Goal: Task Accomplishment & Management: Manage account settings

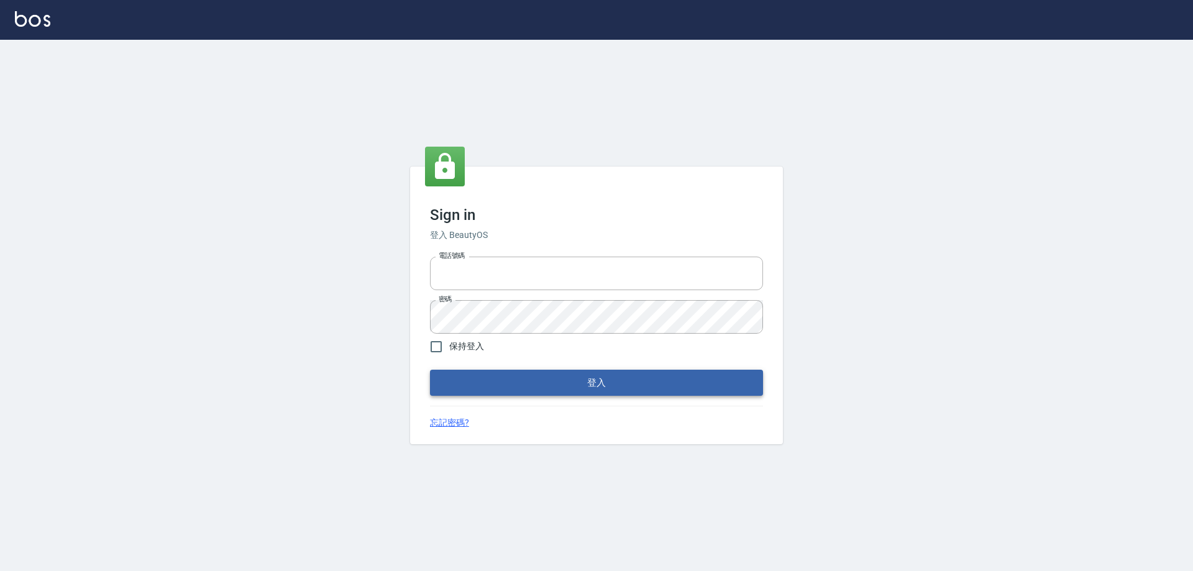
type input "0933941379"
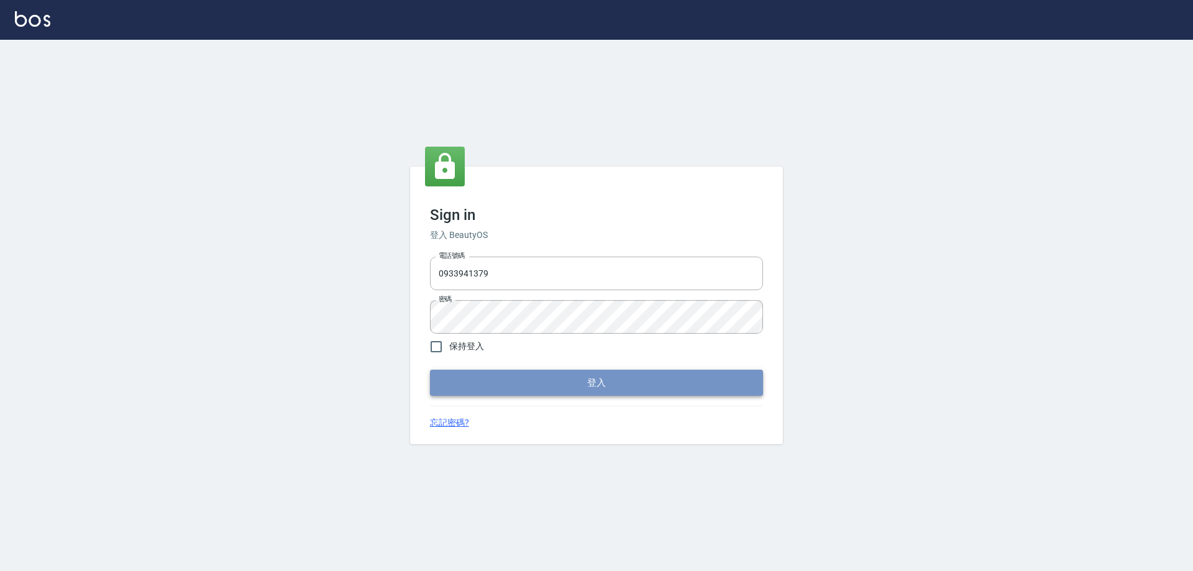
click at [597, 383] on button "登入" at bounding box center [596, 383] width 333 height 26
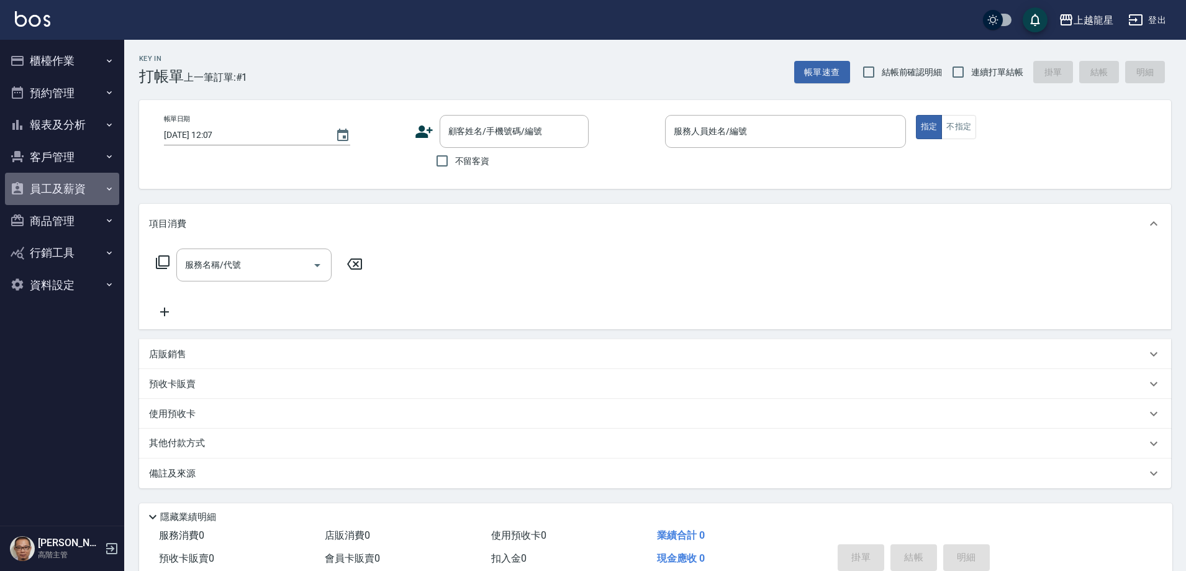
click at [96, 184] on button "員工及薪資" at bounding box center [62, 189] width 114 height 32
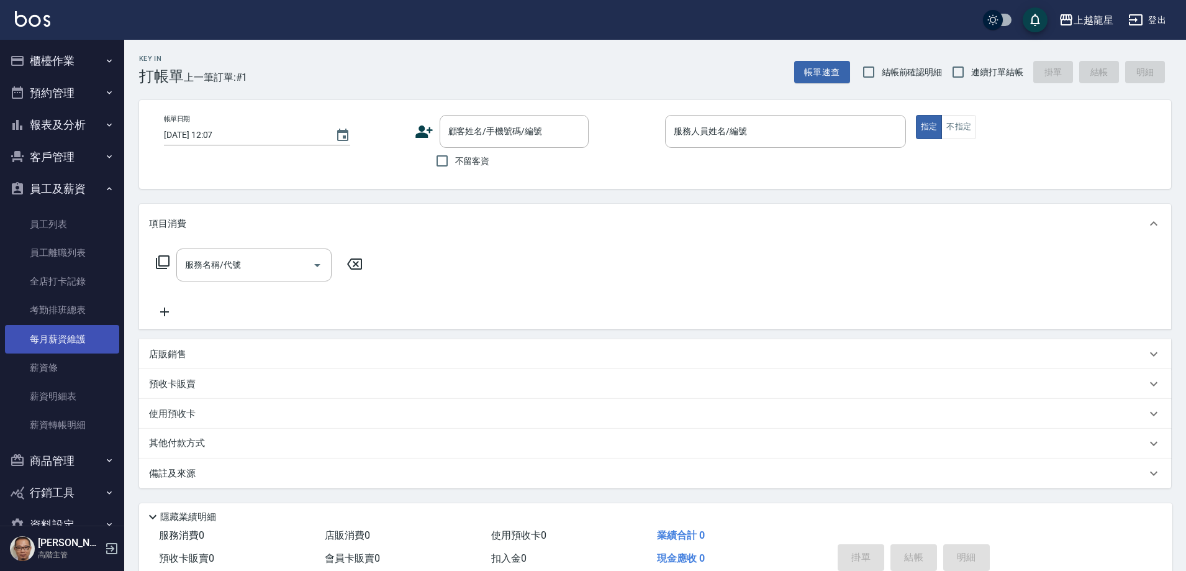
click at [86, 342] on link "每月薪資維護" at bounding box center [62, 339] width 114 height 29
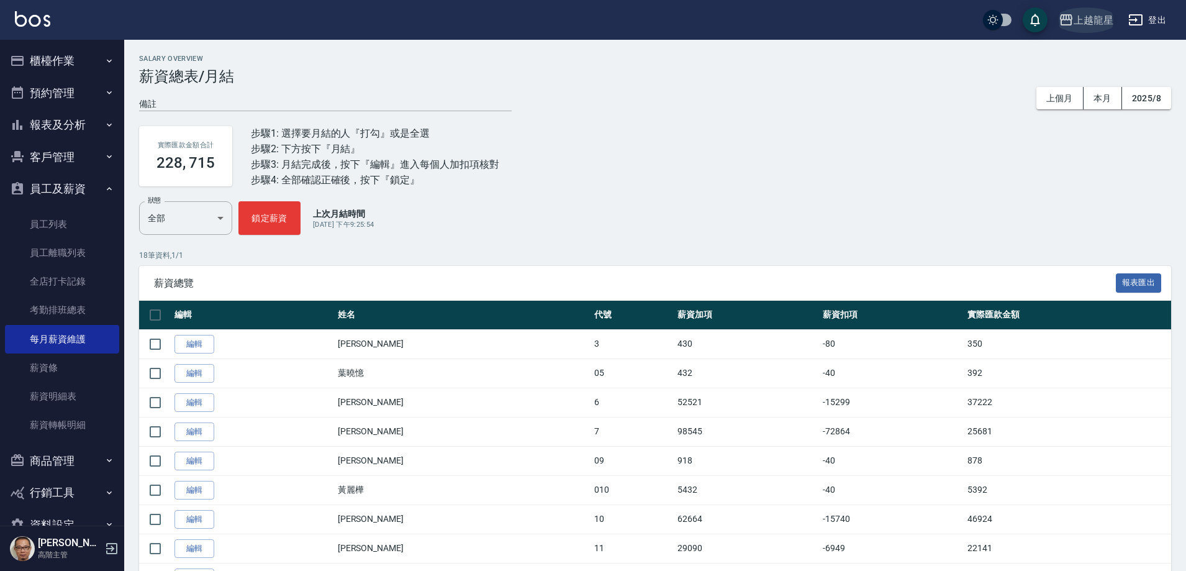
click at [1095, 17] on div "上越龍星" at bounding box center [1094, 20] width 40 height 16
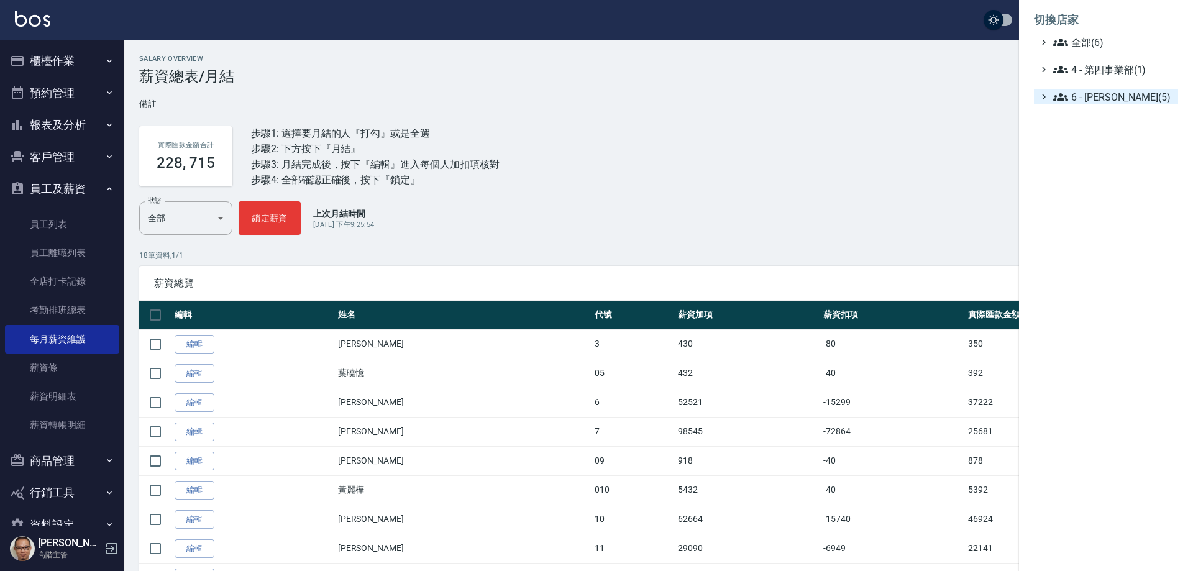
click at [1099, 98] on span "6 - 賴明男(5)" at bounding box center [1113, 96] width 120 height 15
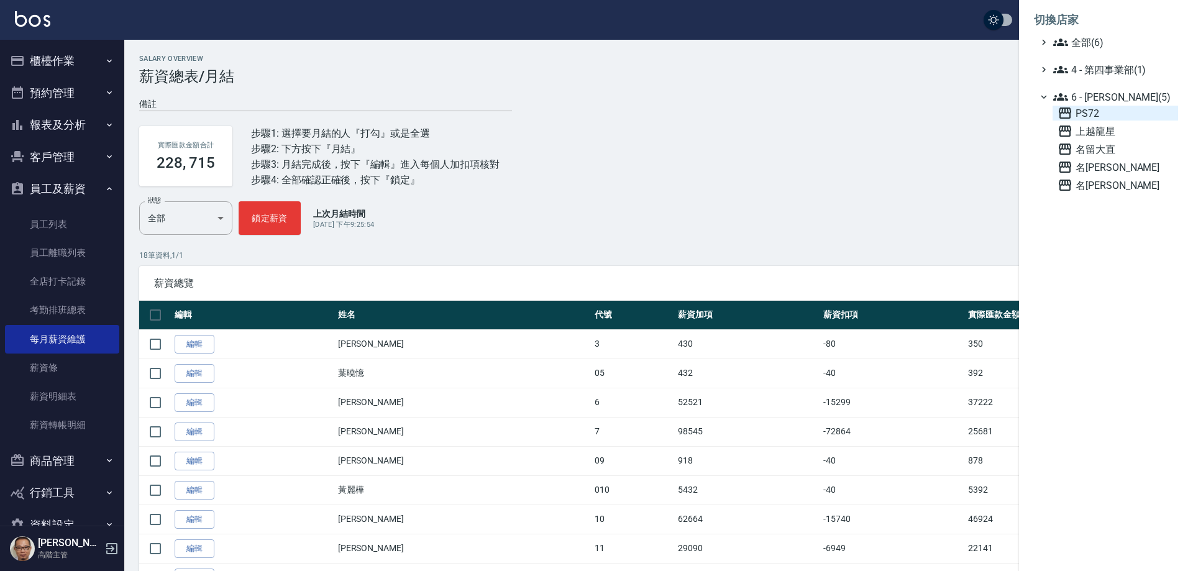
click at [1106, 109] on span "PS72" at bounding box center [1115, 113] width 116 height 15
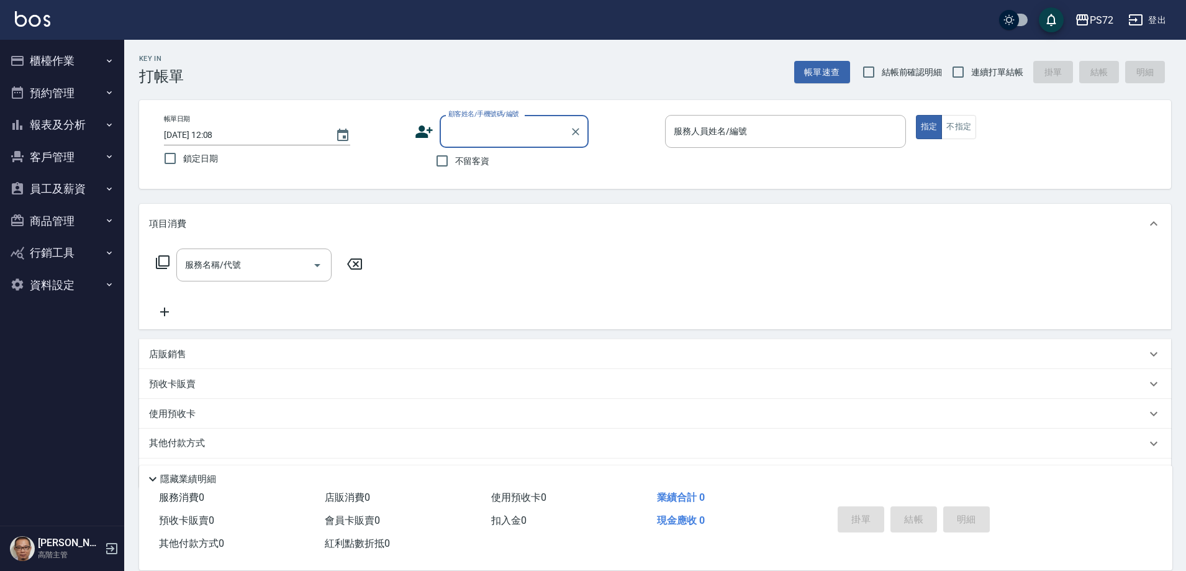
click at [104, 183] on button "員工及薪資" at bounding box center [62, 189] width 114 height 32
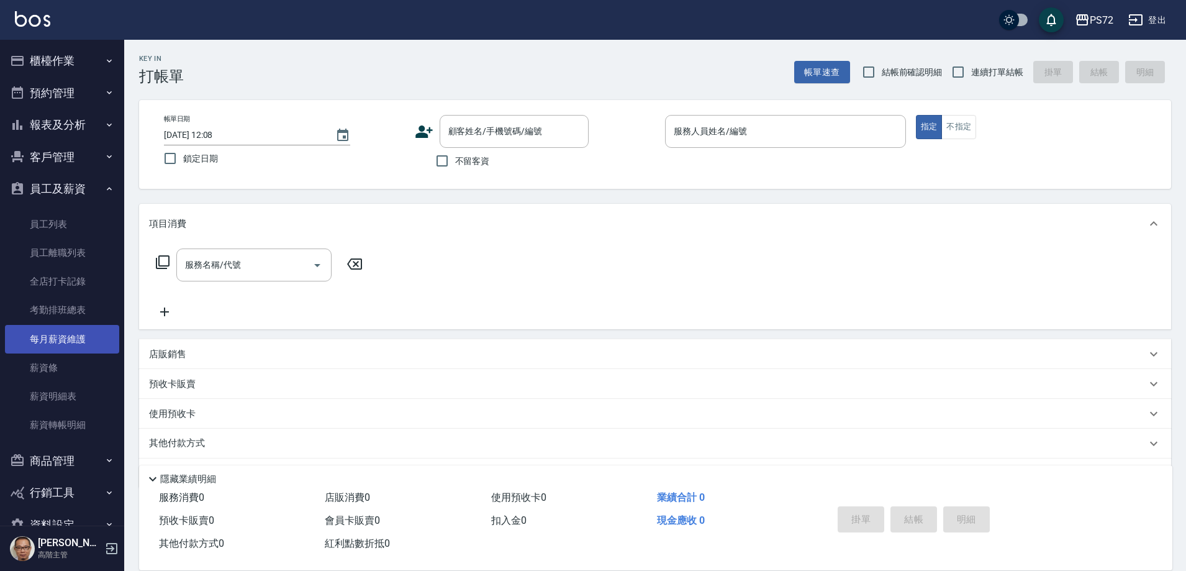
click at [95, 339] on link "每月薪資維護" at bounding box center [62, 339] width 114 height 29
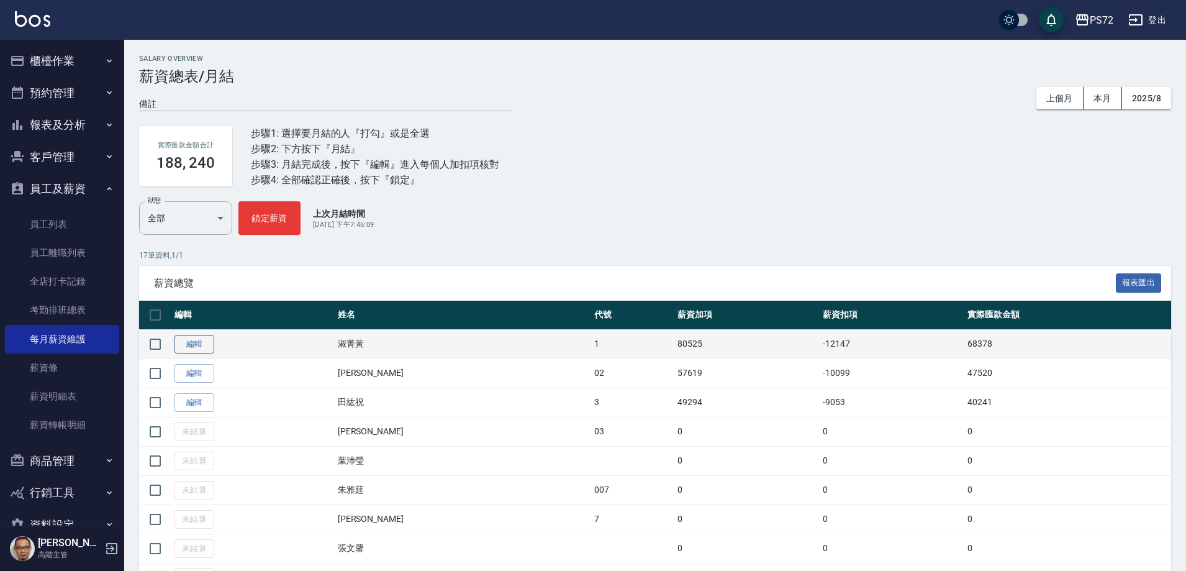
click at [187, 341] on link "編輯" at bounding box center [195, 344] width 40 height 19
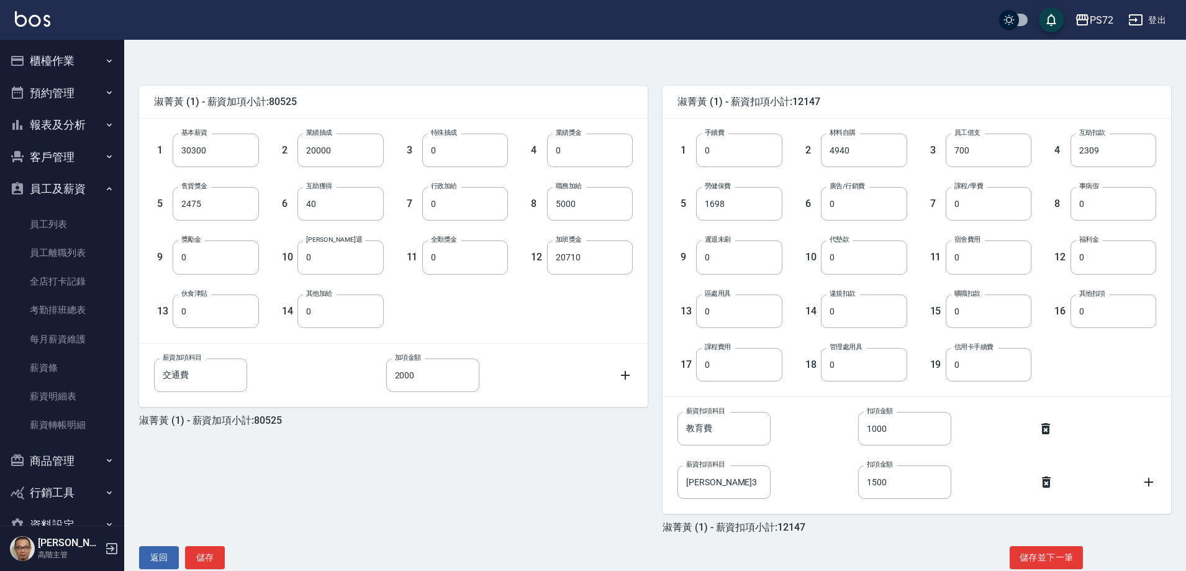
scroll to position [290, 0]
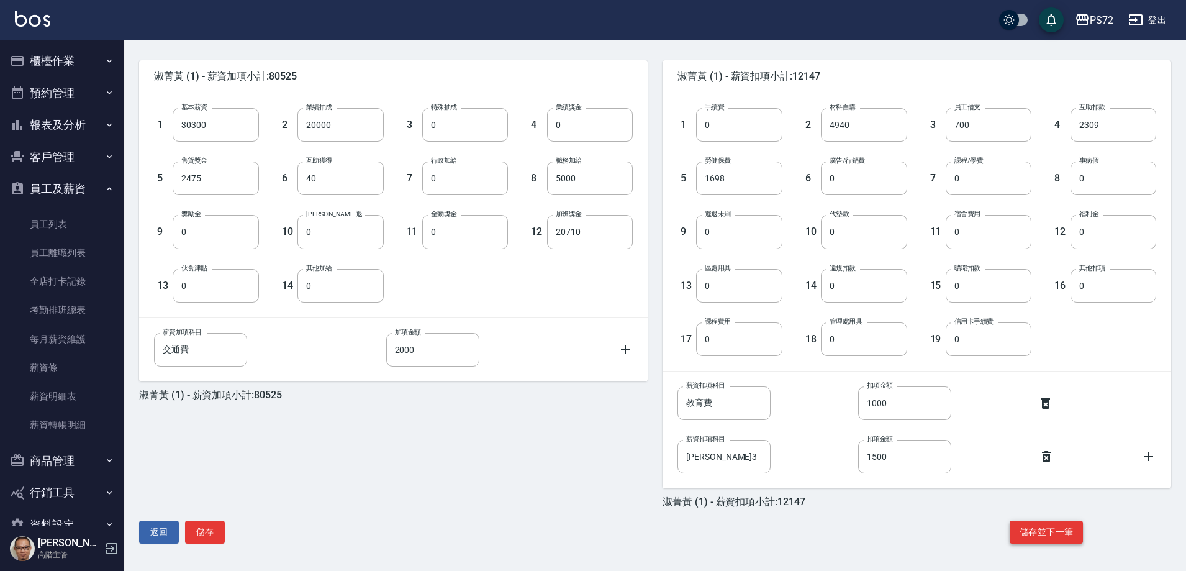
click at [1040, 530] on button "儲存並下一筆" at bounding box center [1046, 532] width 73 height 23
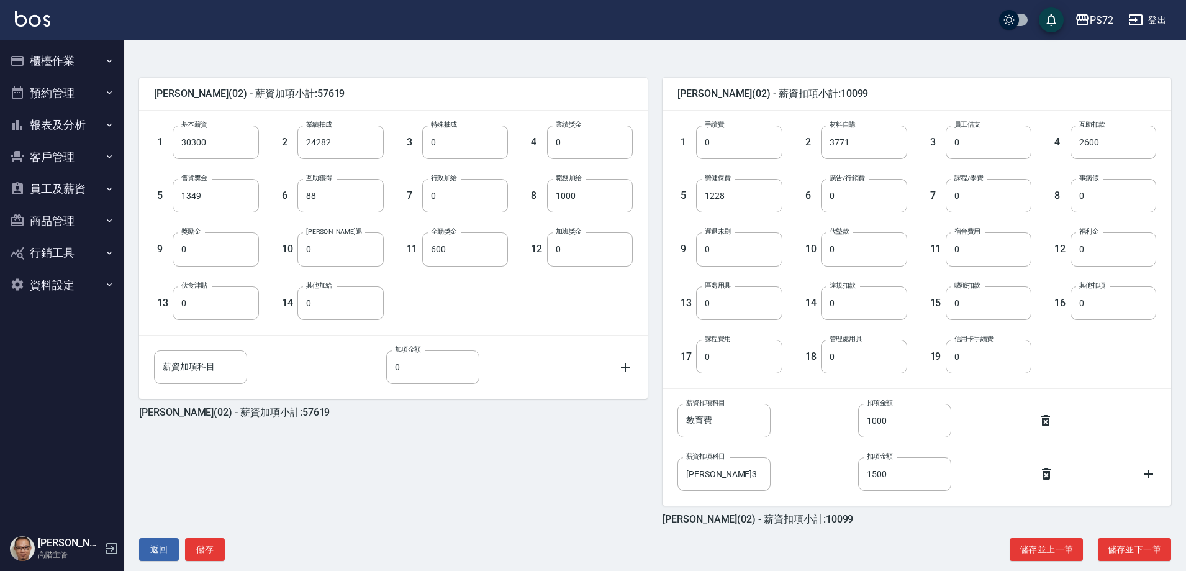
scroll to position [290, 0]
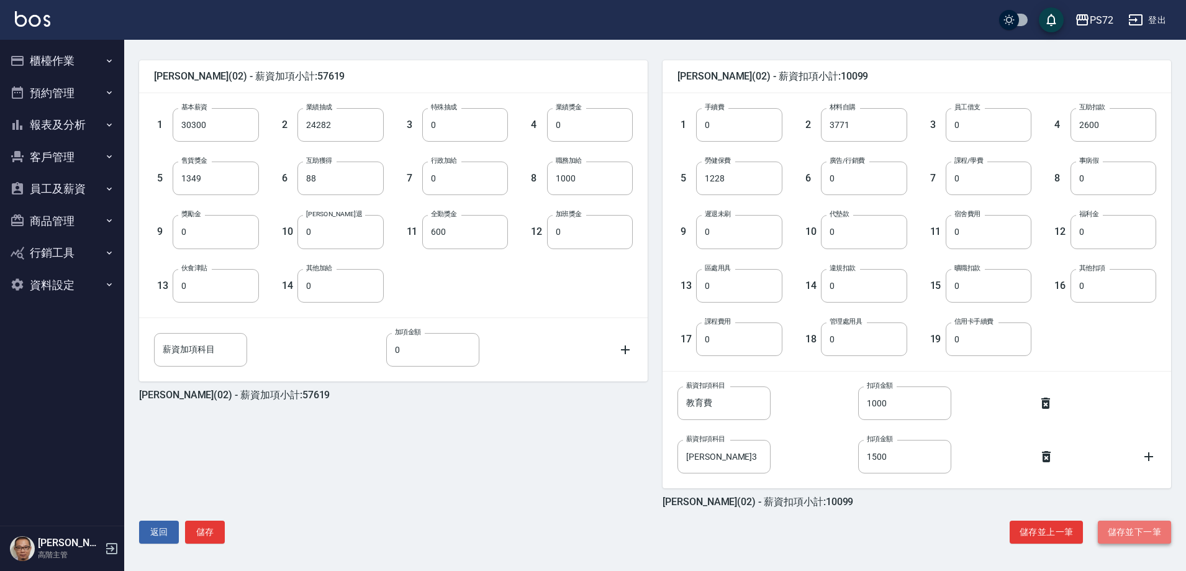
click at [1122, 542] on button "儲存並下一筆" at bounding box center [1134, 532] width 73 height 23
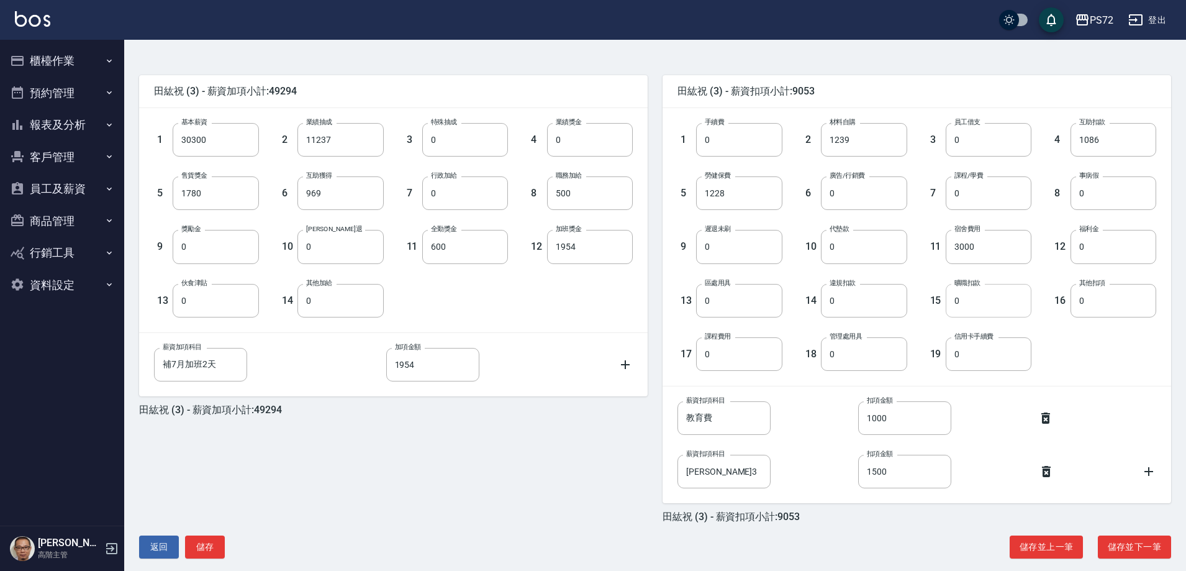
scroll to position [290, 0]
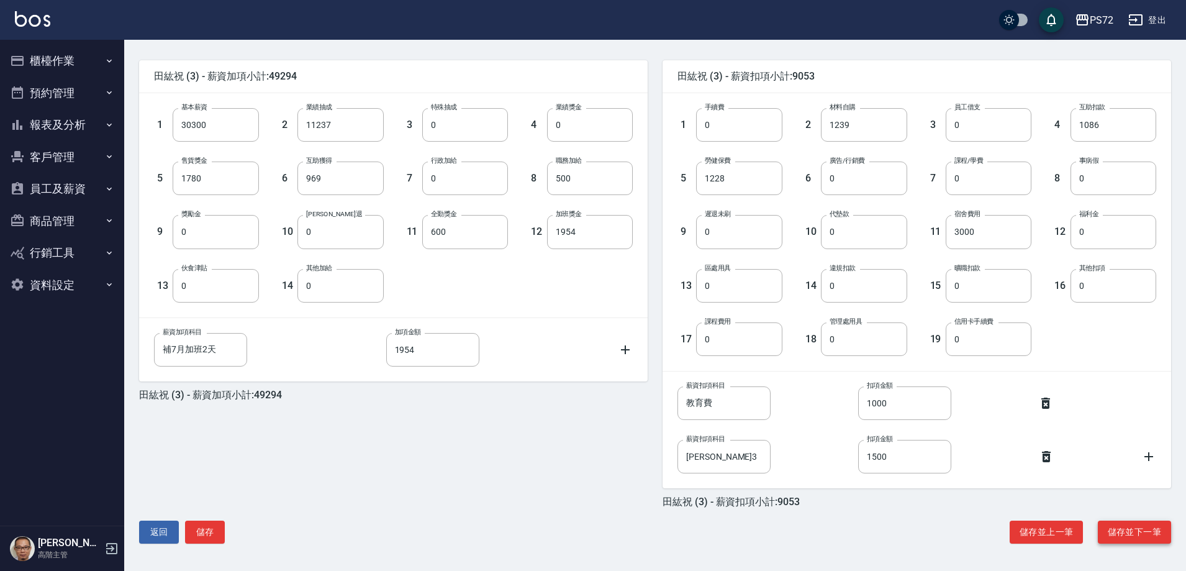
click at [1127, 530] on button "儲存並下一筆" at bounding box center [1134, 532] width 73 height 23
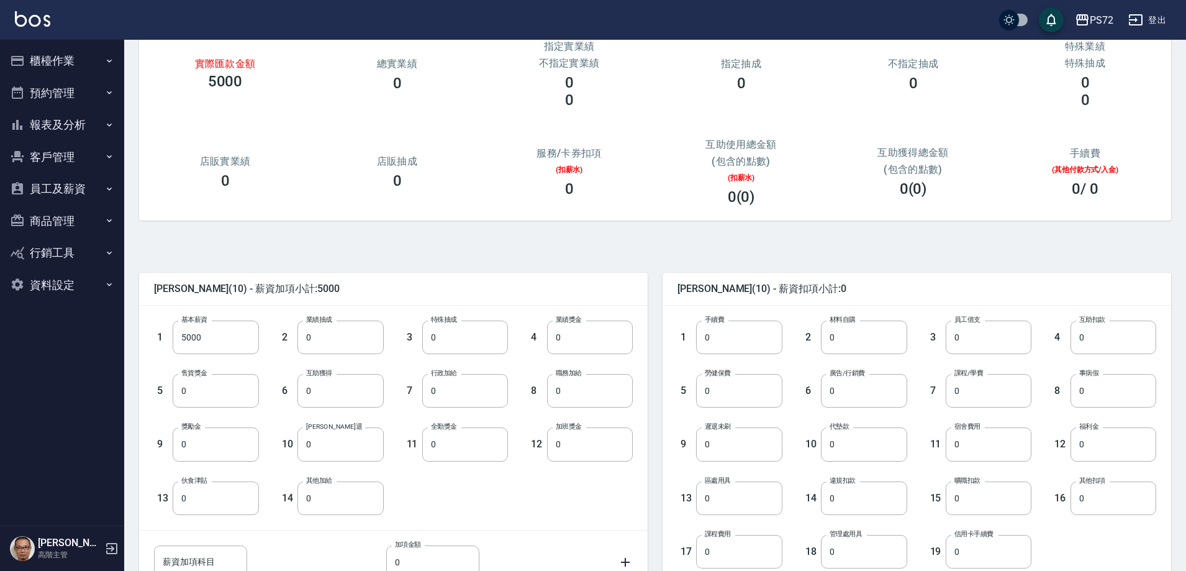
scroll to position [236, 0]
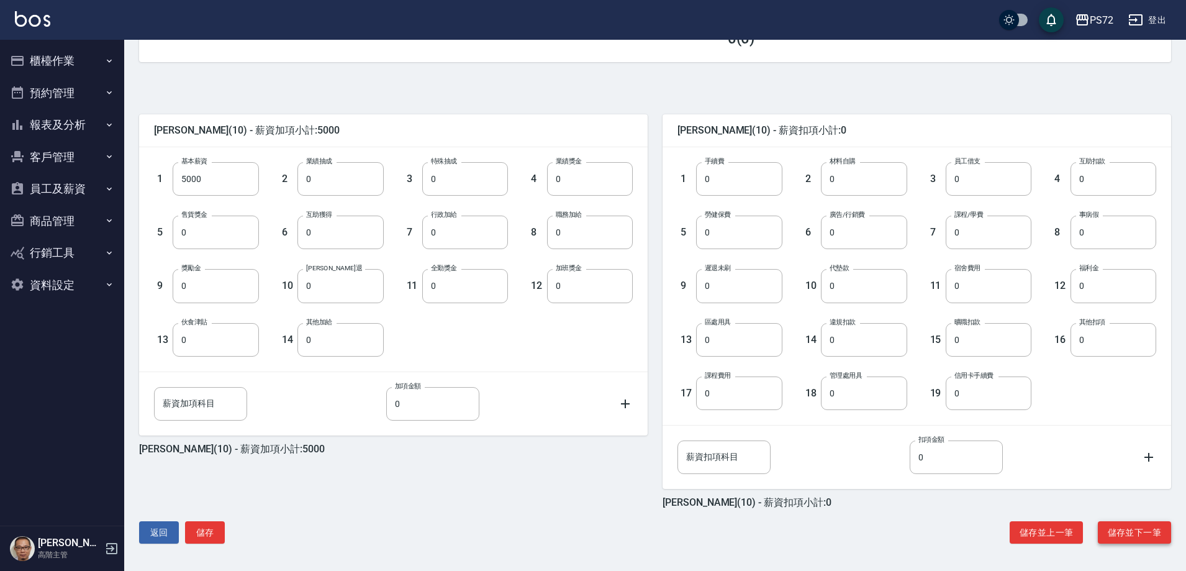
click at [1131, 530] on button "儲存並下一筆" at bounding box center [1134, 532] width 73 height 23
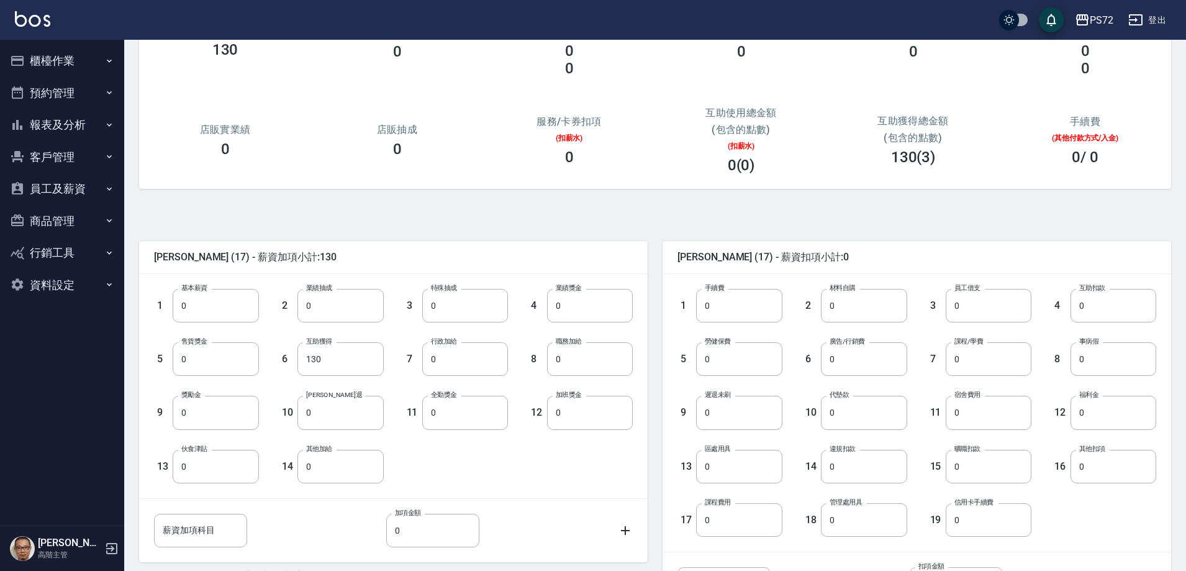
scroll to position [236, 0]
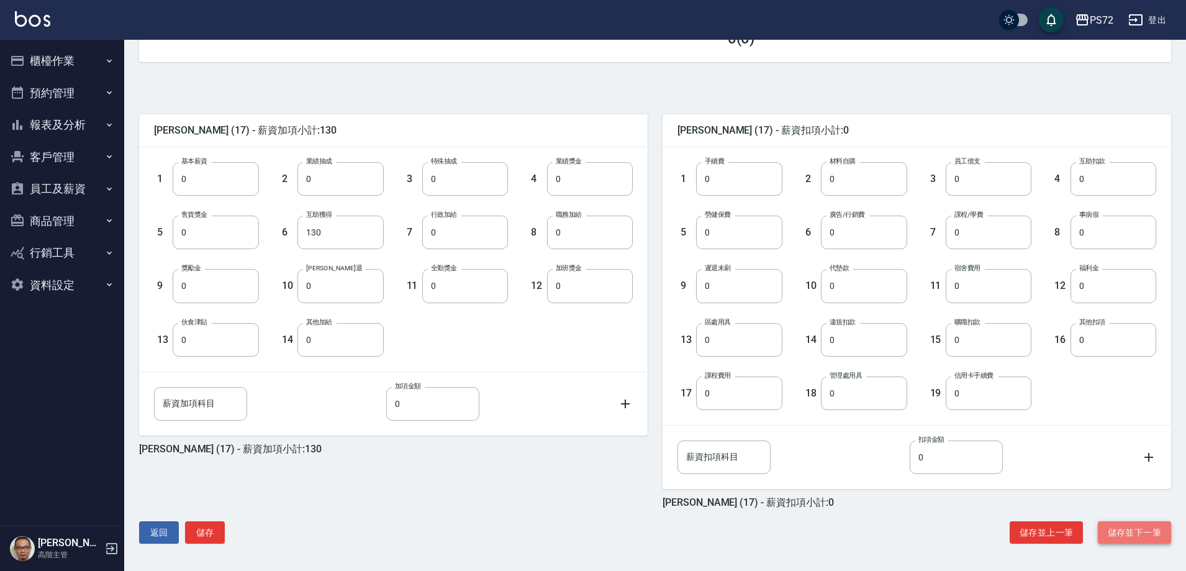
click at [1138, 535] on button "儲存並下一筆" at bounding box center [1134, 532] width 73 height 23
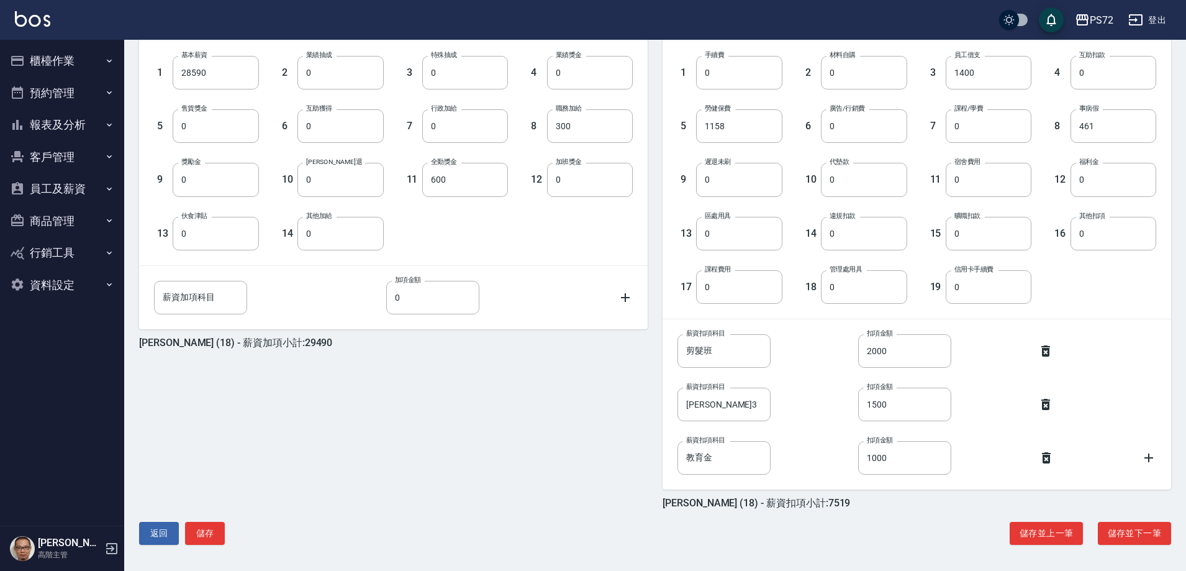
scroll to position [344, 0]
click at [1130, 530] on button "儲存並下一筆" at bounding box center [1134, 532] width 73 height 23
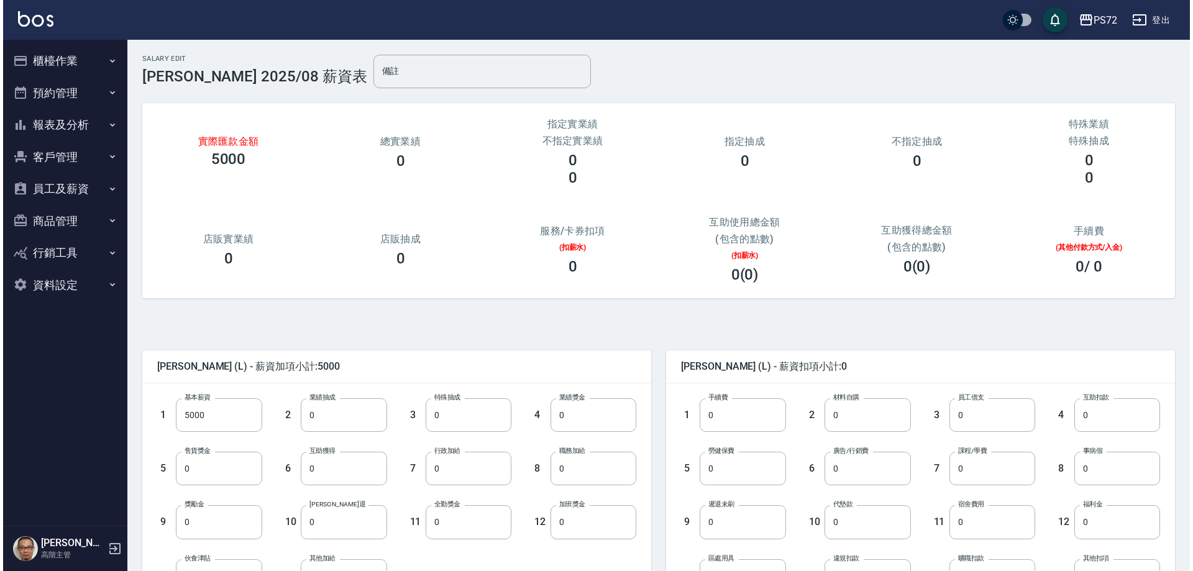
scroll to position [236, 0]
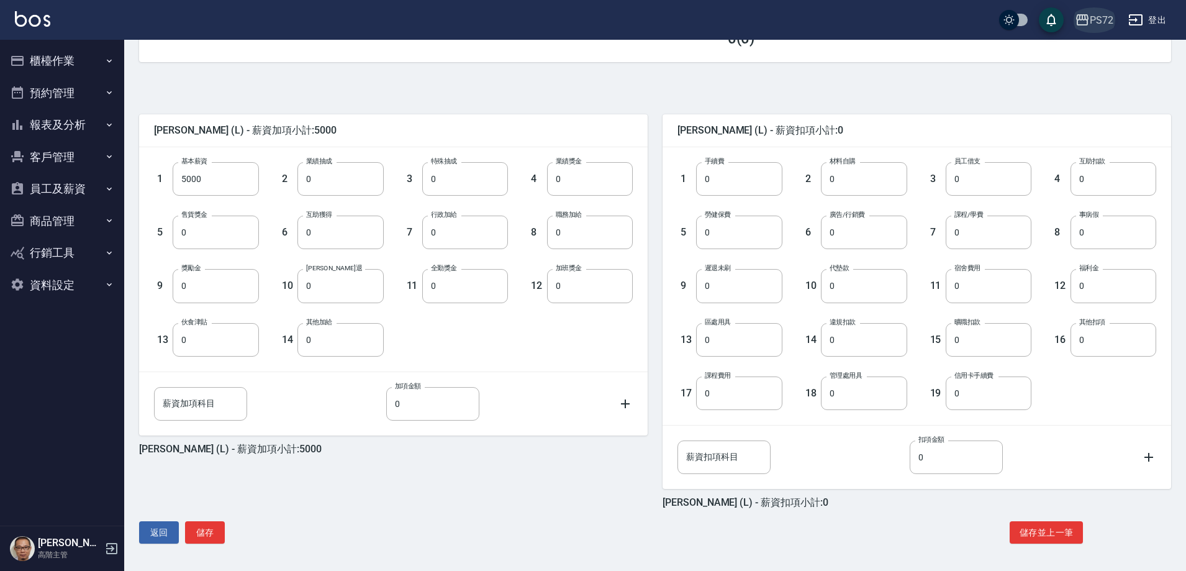
click at [1103, 22] on div "PS72" at bounding box center [1102, 20] width 24 height 16
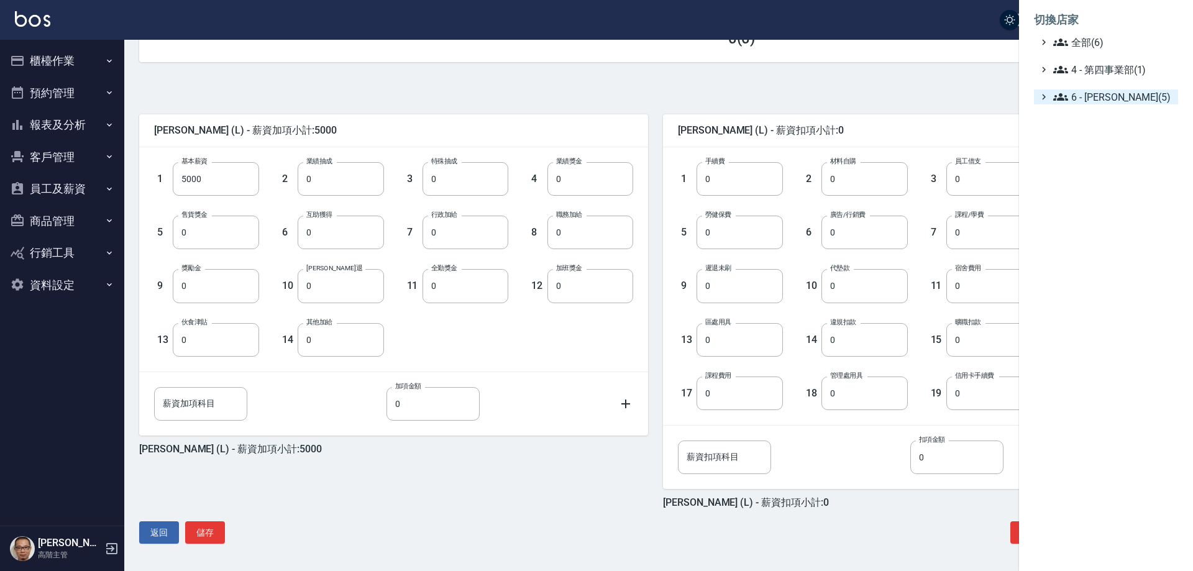
click at [1113, 97] on span "6 - 賴明男(5)" at bounding box center [1113, 96] width 120 height 15
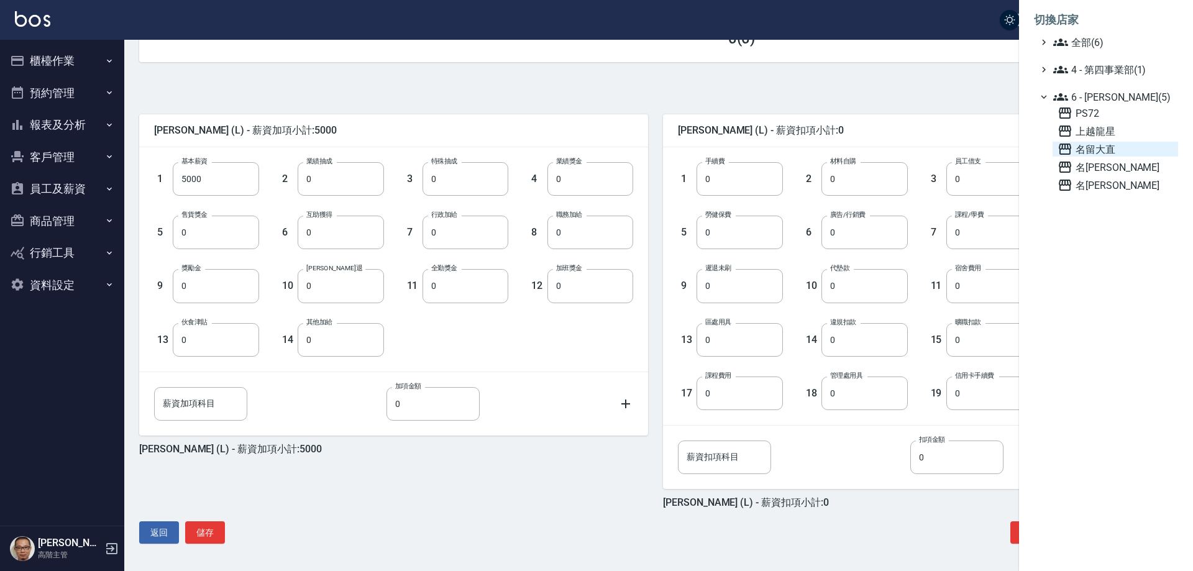
click at [1108, 147] on span "名留大直" at bounding box center [1115, 149] width 116 height 15
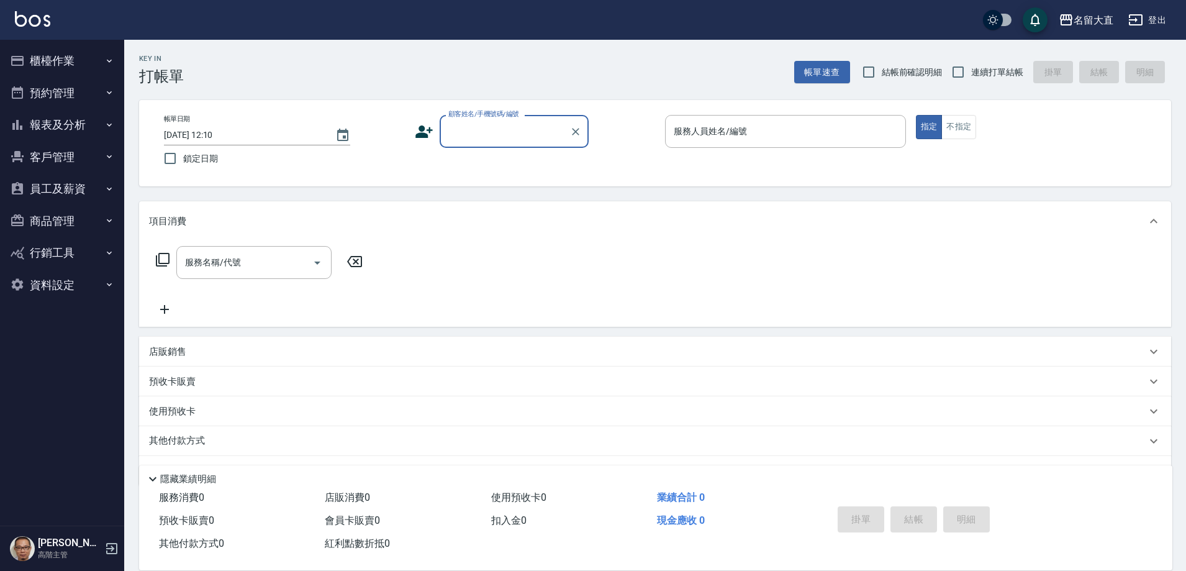
click at [111, 191] on icon "button" at bounding box center [109, 189] width 10 height 10
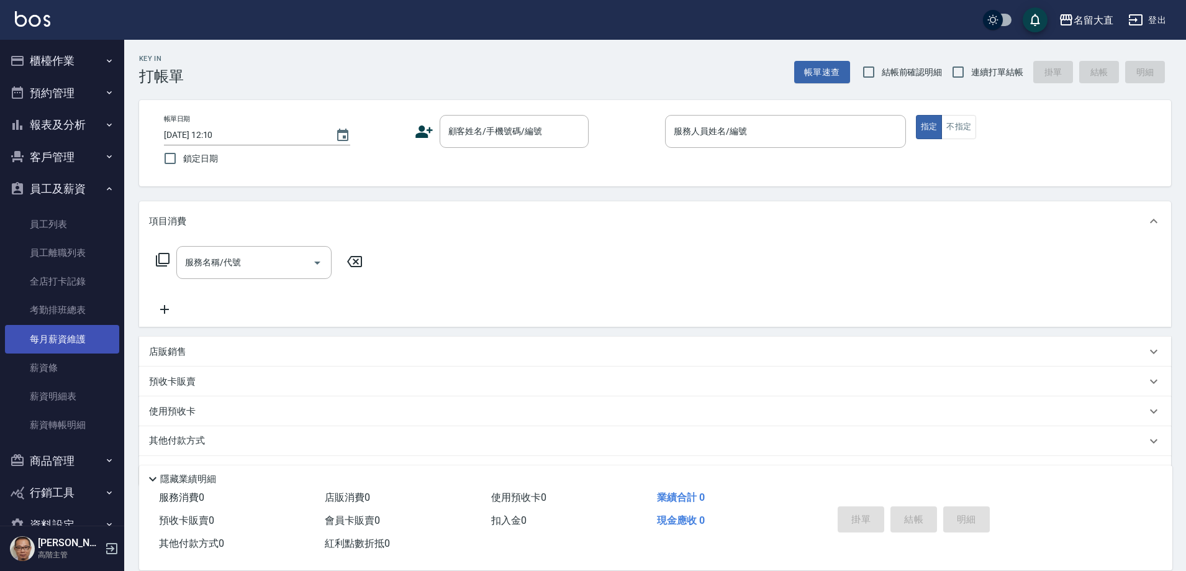
click at [99, 335] on link "每月薪資維護" at bounding box center [62, 339] width 114 height 29
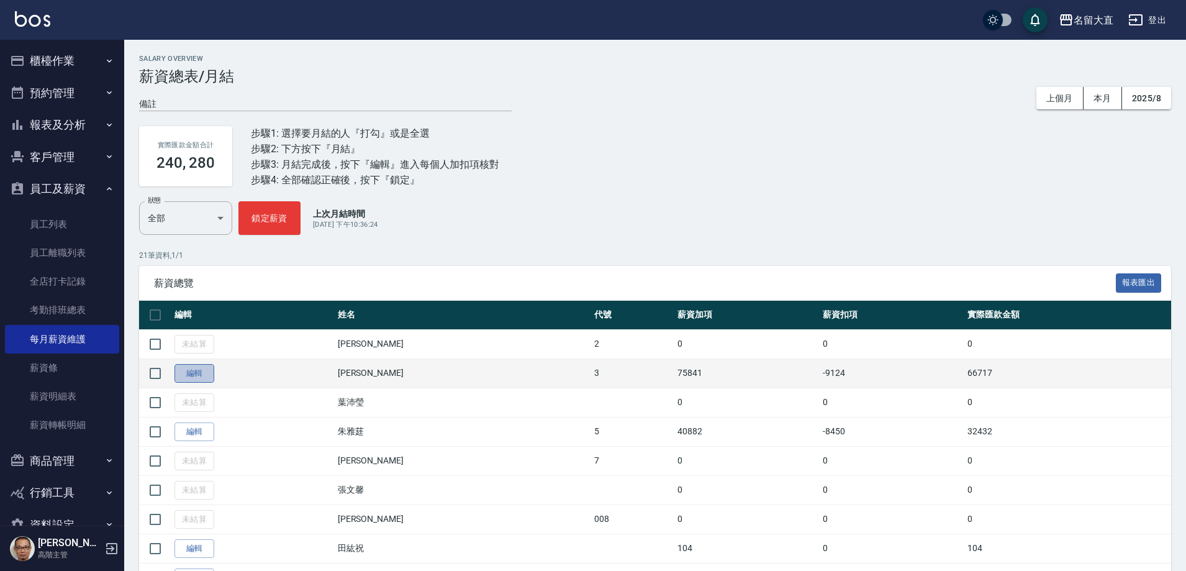
click at [191, 370] on link "編輯" at bounding box center [195, 373] width 40 height 19
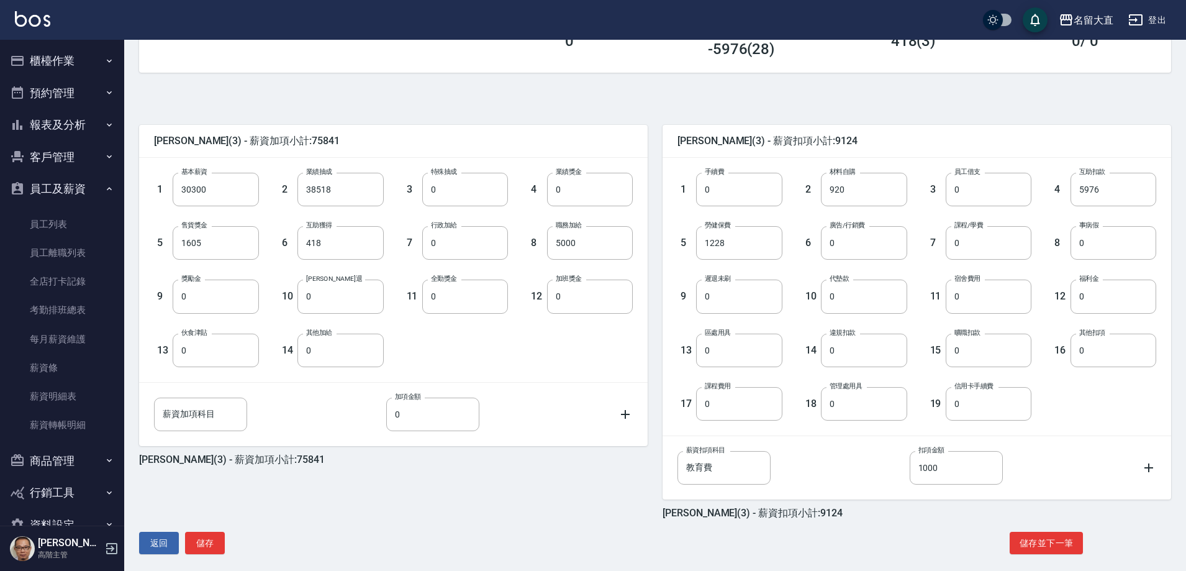
scroll to position [236, 0]
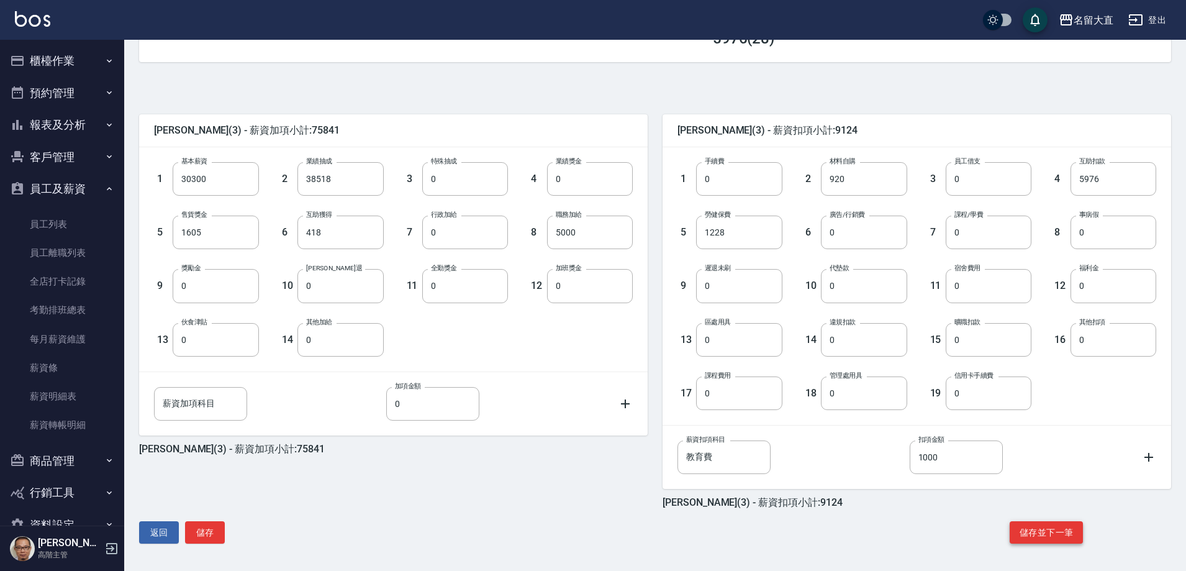
click at [1041, 533] on button "儲存並下一筆" at bounding box center [1046, 532] width 73 height 23
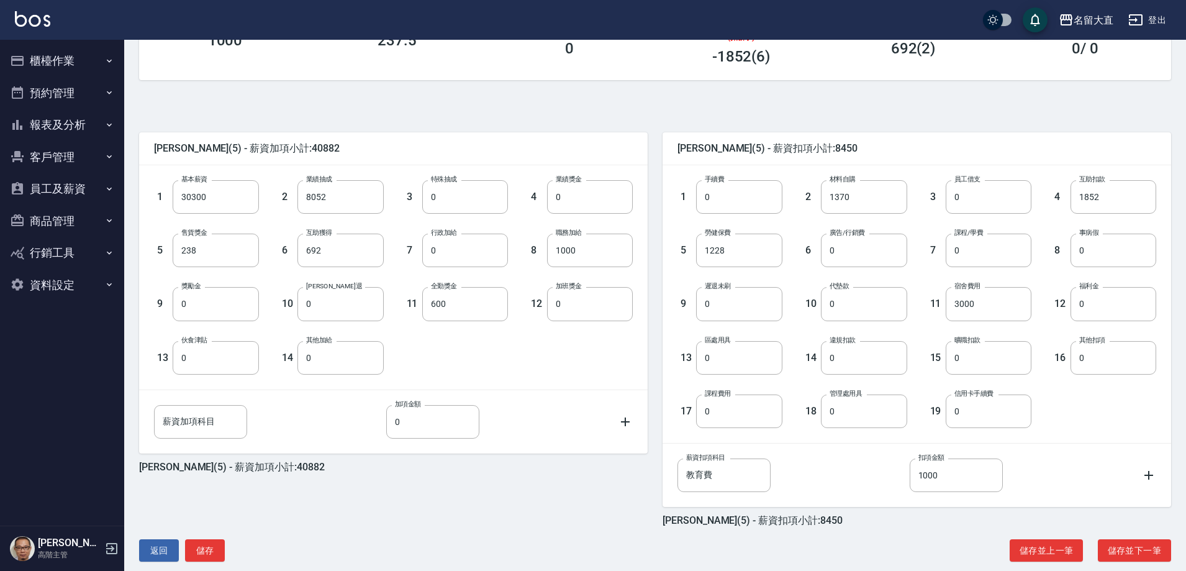
scroll to position [236, 0]
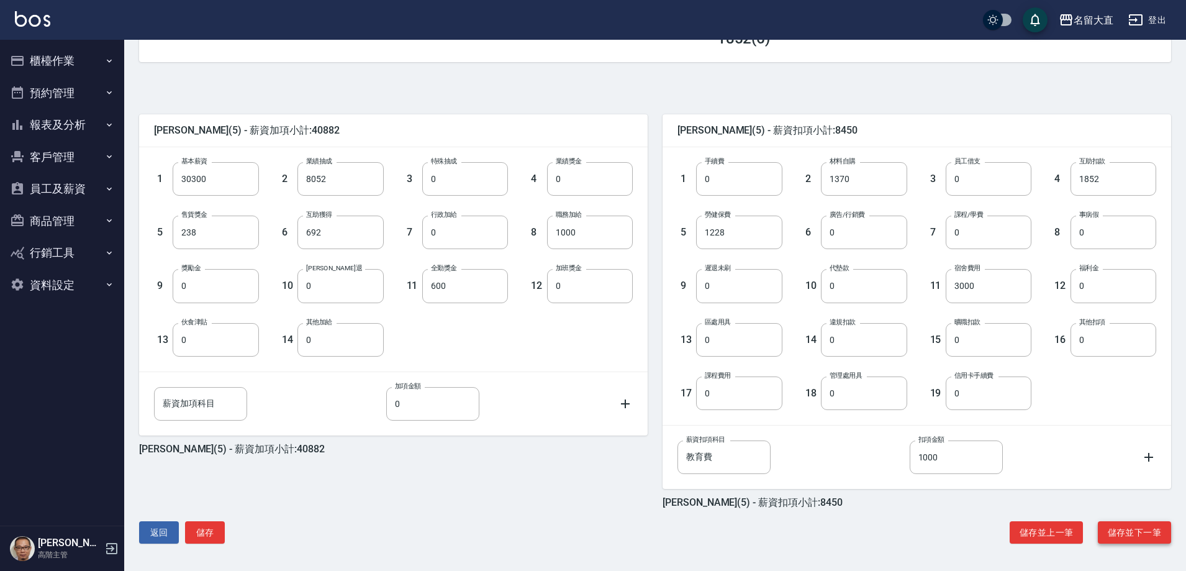
click at [1124, 531] on button "儲存並下一筆" at bounding box center [1134, 532] width 73 height 23
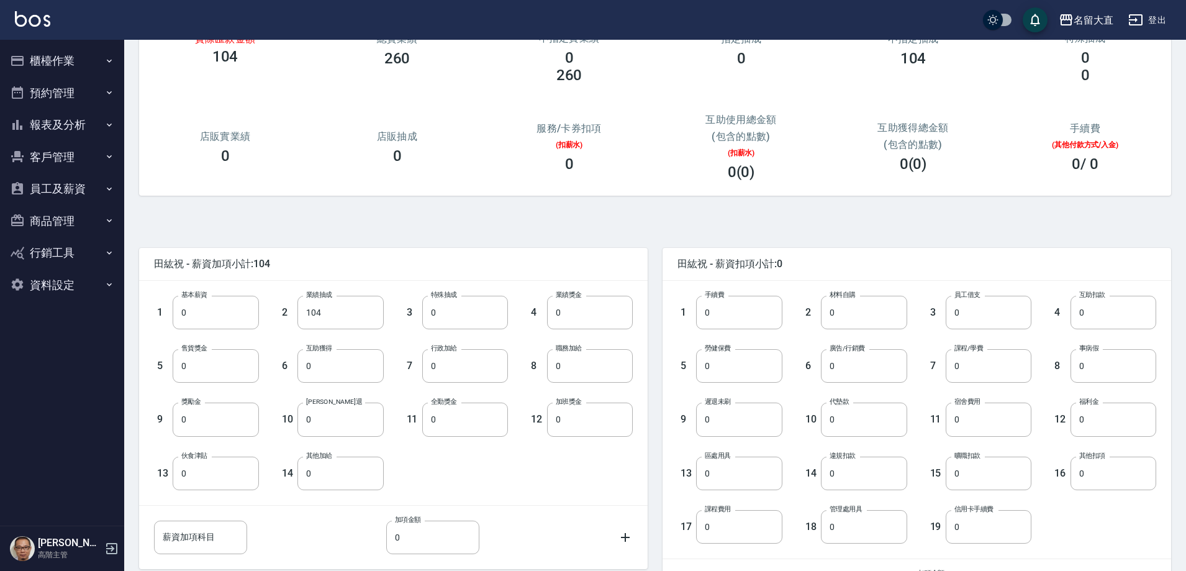
scroll to position [236, 0]
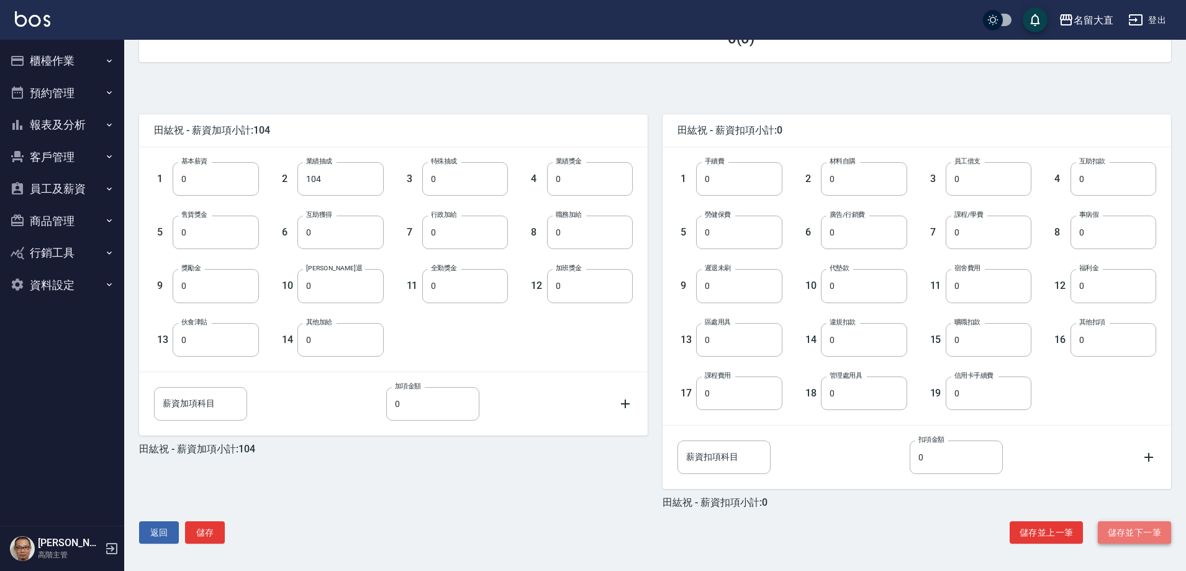
click at [1134, 537] on button "儲存並下一筆" at bounding box center [1134, 532] width 73 height 23
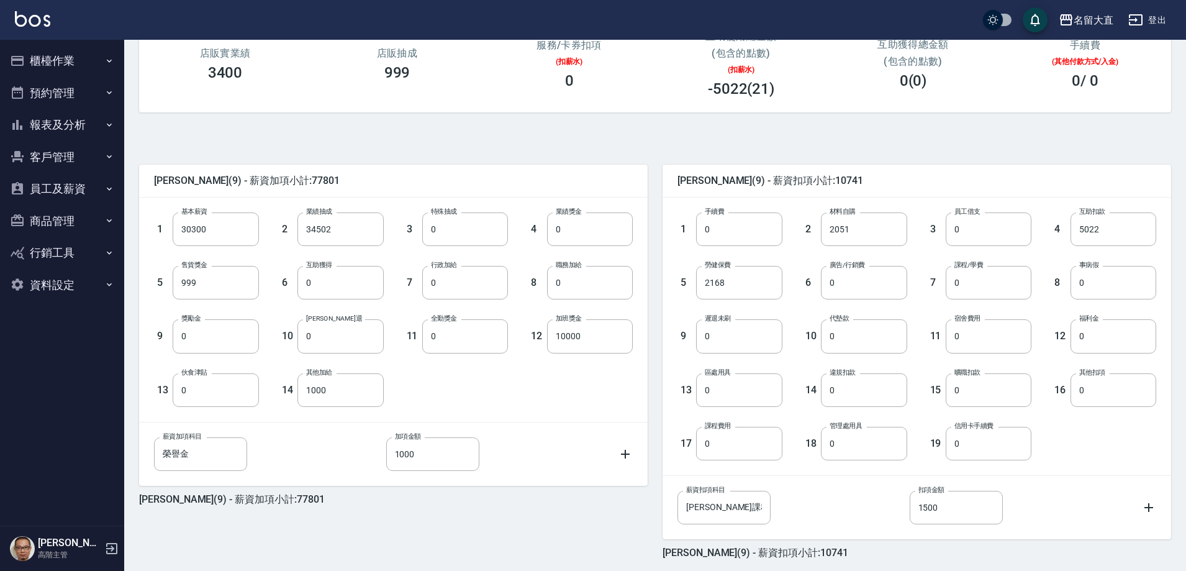
scroll to position [236, 0]
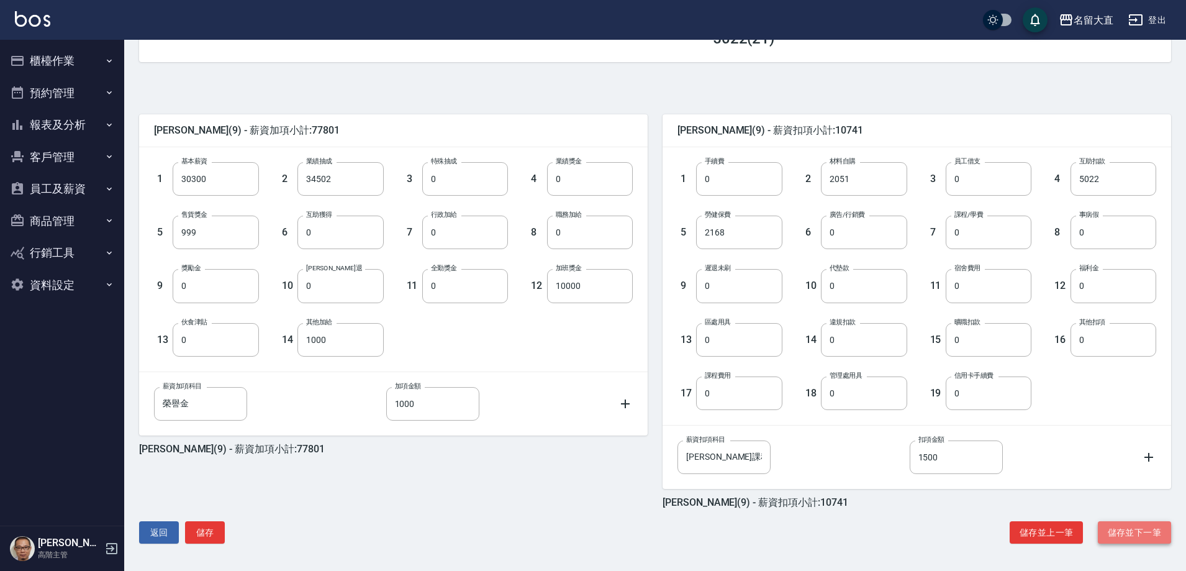
click at [1140, 532] on button "儲存並下一筆" at bounding box center [1134, 532] width 73 height 23
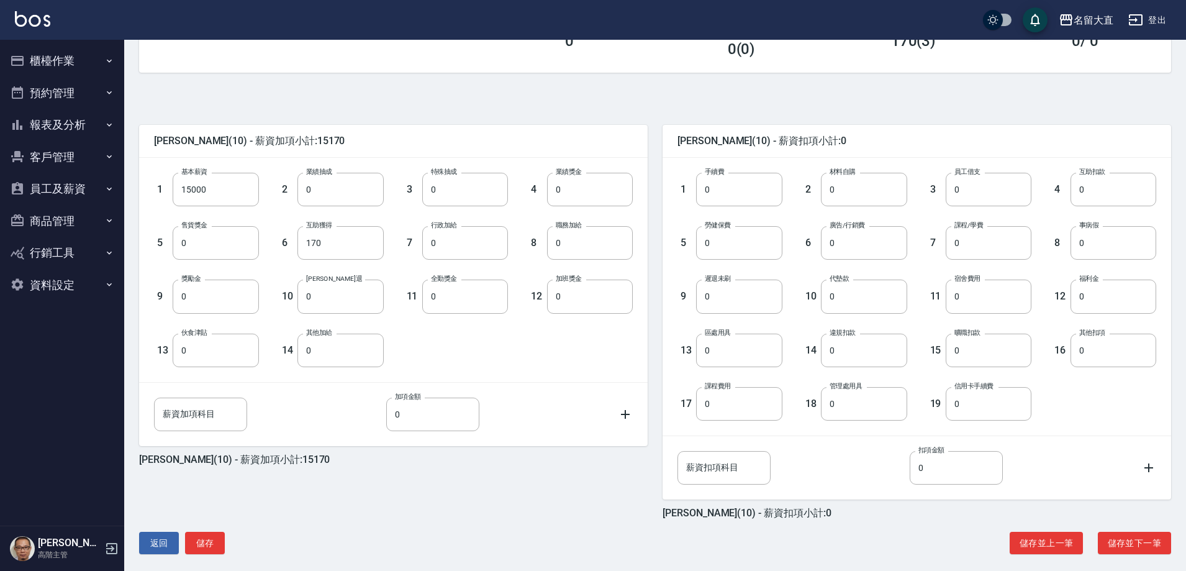
scroll to position [236, 0]
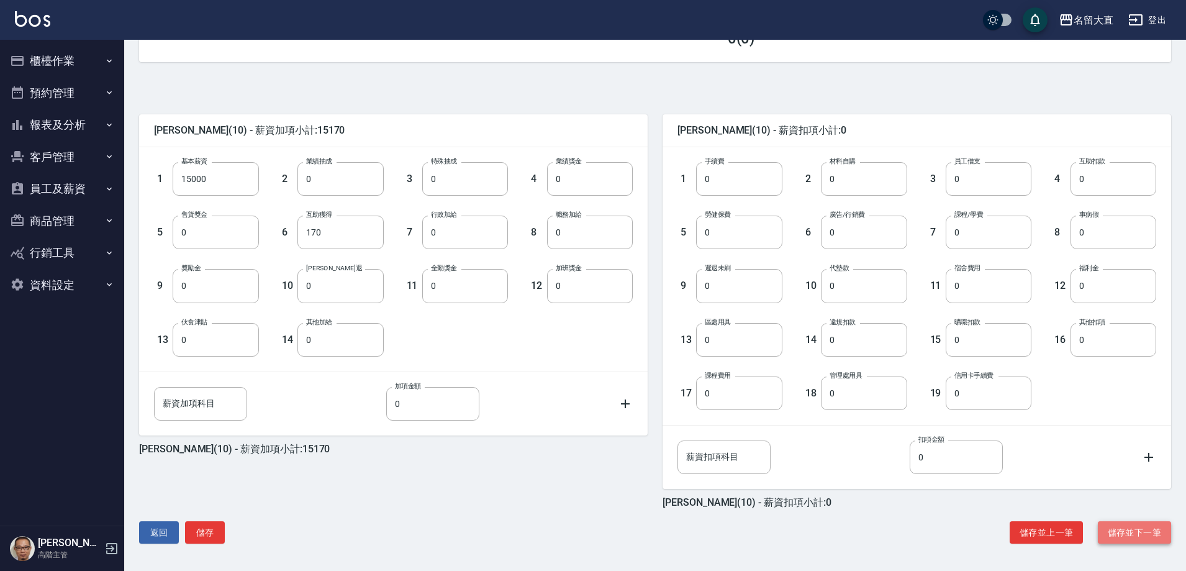
click at [1150, 537] on button "儲存並下一筆" at bounding box center [1134, 532] width 73 height 23
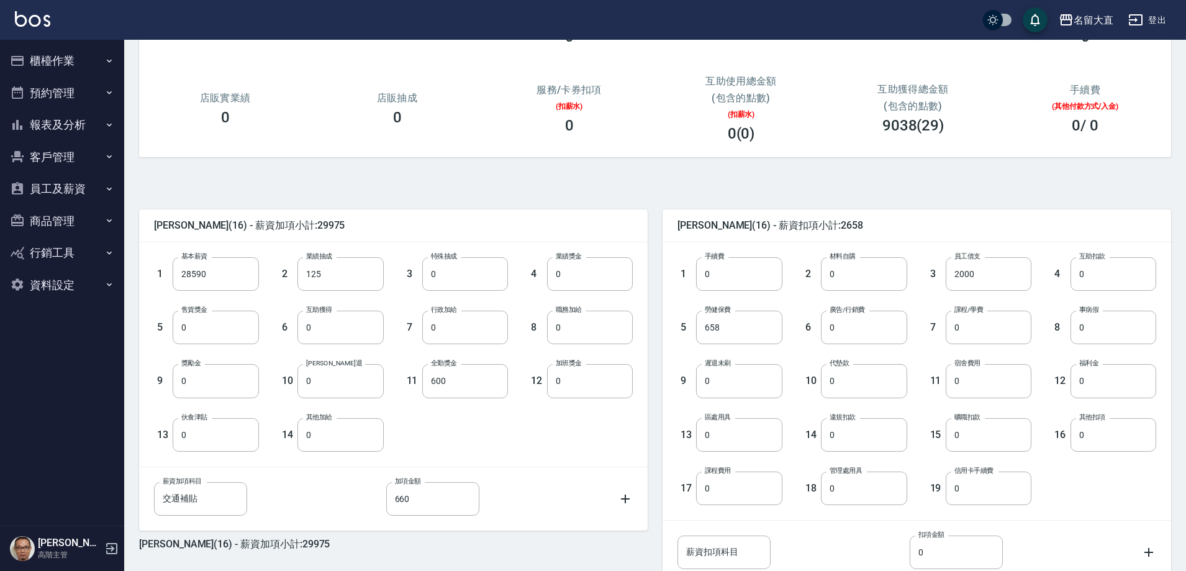
scroll to position [236, 0]
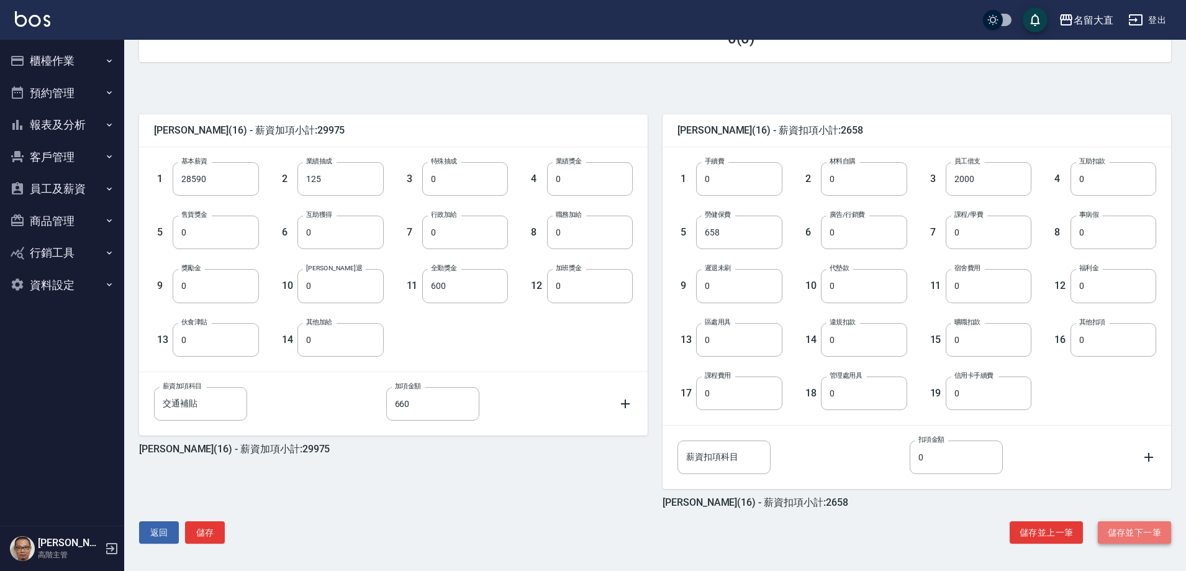
click at [1134, 540] on button "儲存並下一筆" at bounding box center [1134, 532] width 73 height 23
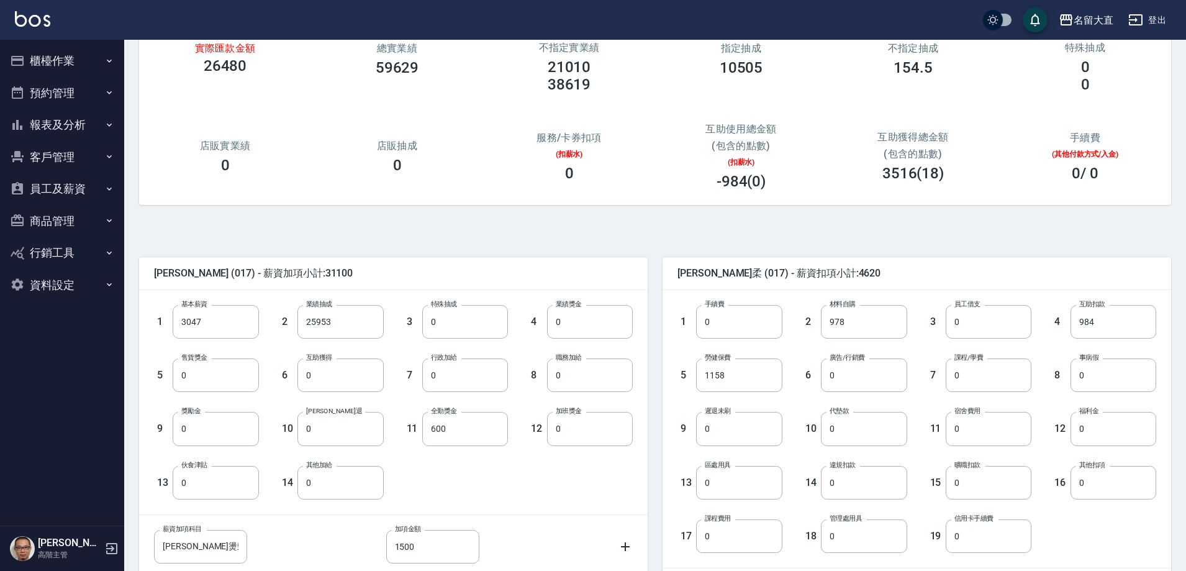
scroll to position [236, 0]
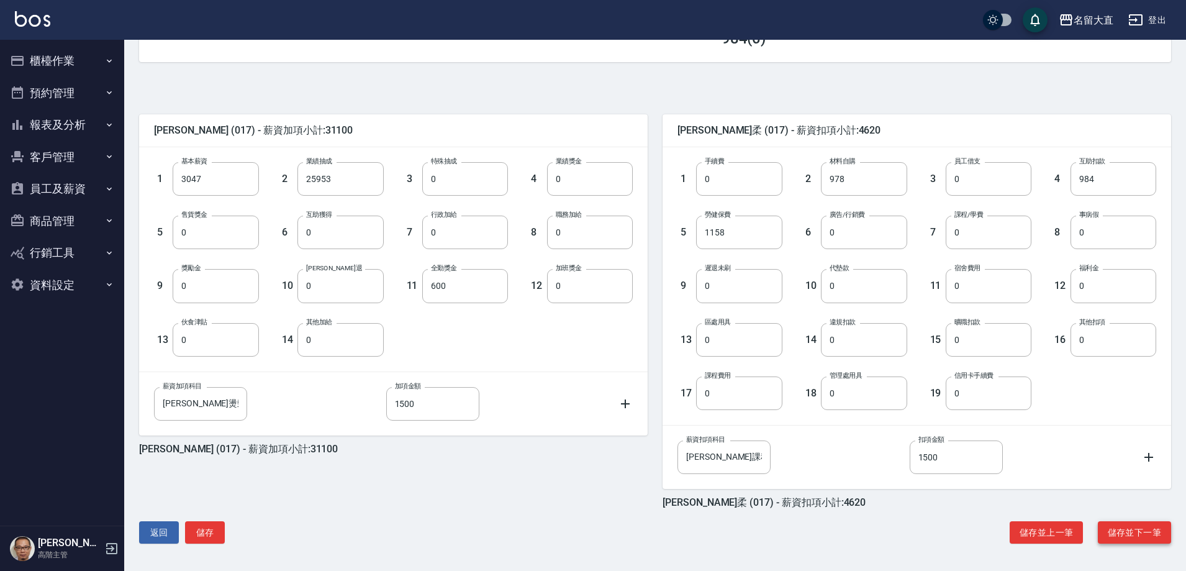
click at [1129, 537] on button "儲存並下一筆" at bounding box center [1134, 532] width 73 height 23
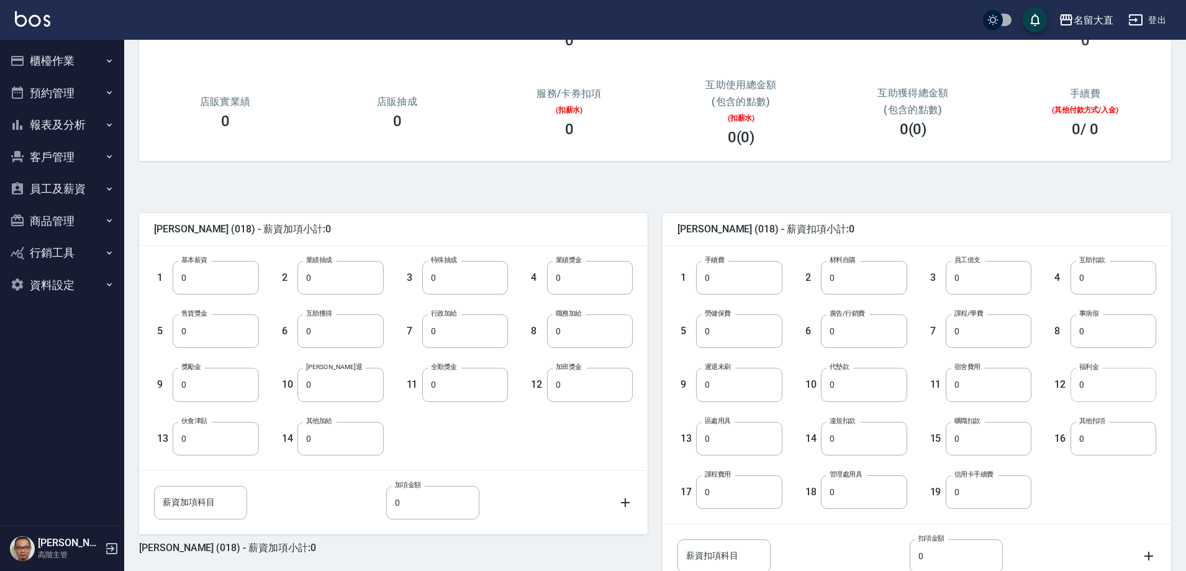
scroll to position [236, 0]
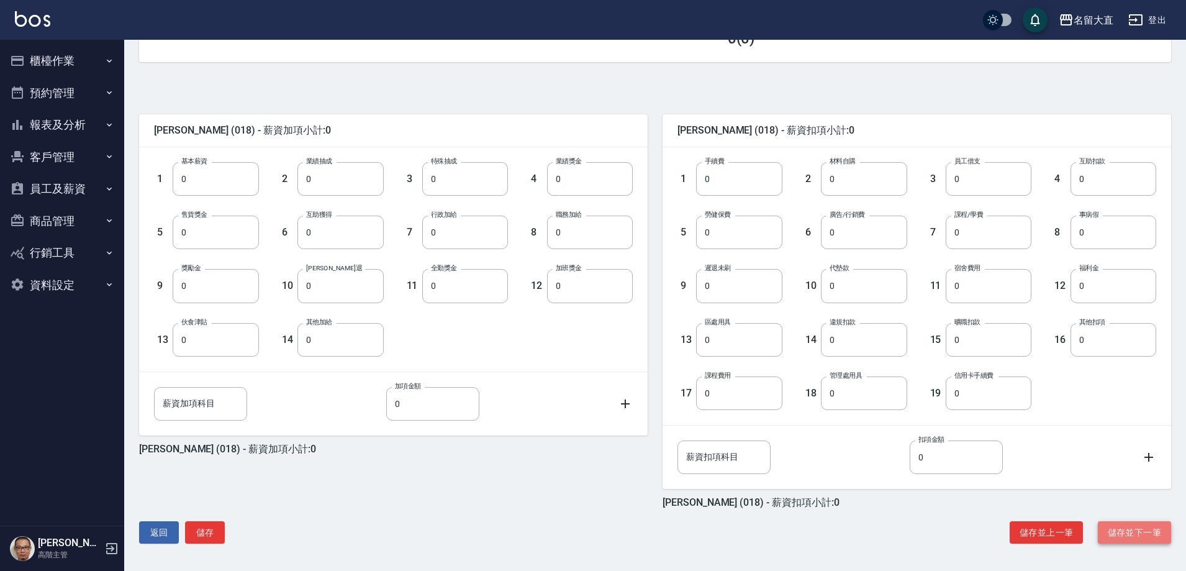
click at [1121, 536] on button "儲存並下一筆" at bounding box center [1134, 532] width 73 height 23
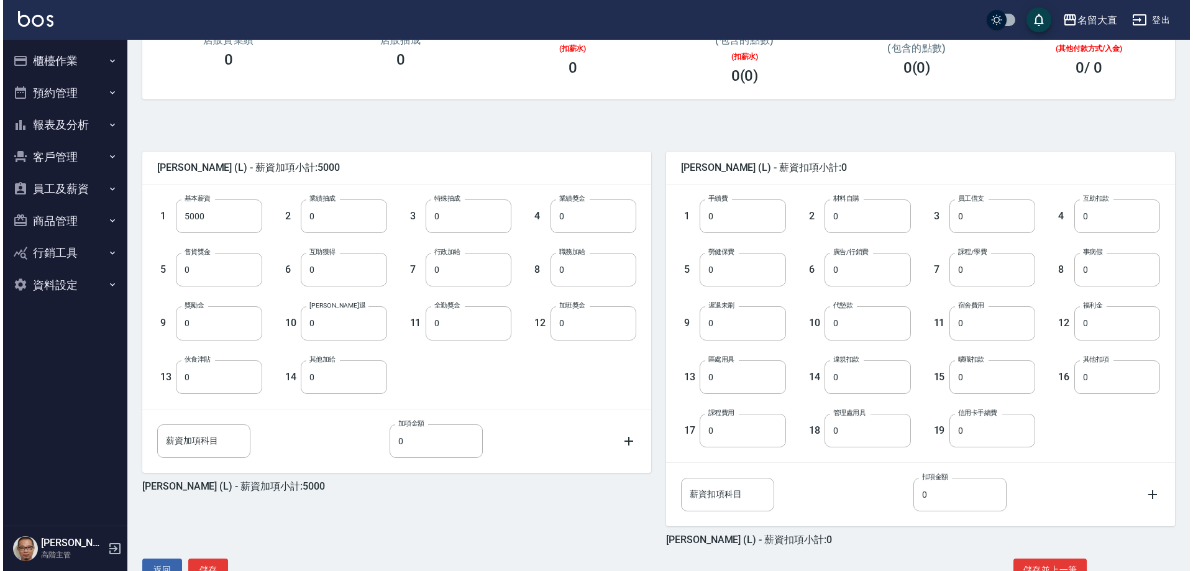
scroll to position [236, 0]
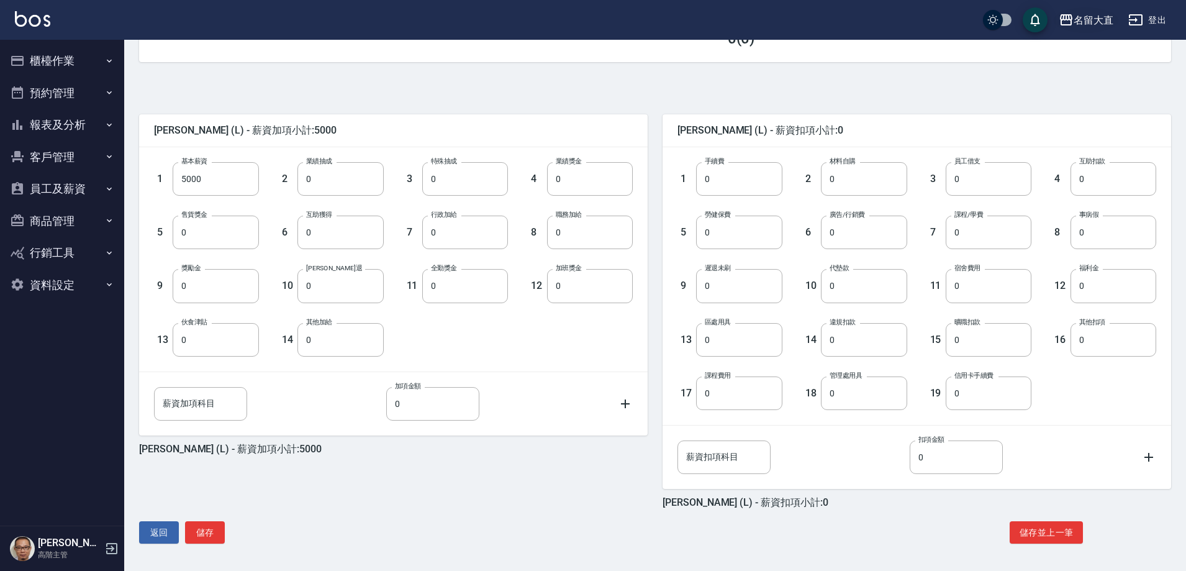
click at [1085, 18] on div "名留大直" at bounding box center [1094, 20] width 40 height 16
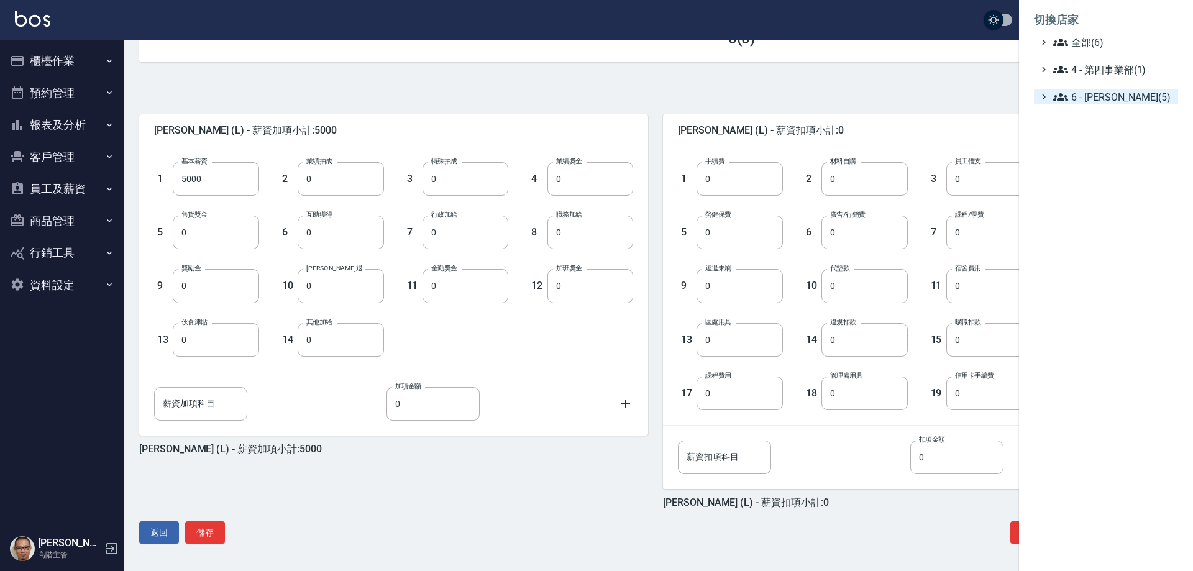
click at [1105, 93] on span "6 - 賴明男(5)" at bounding box center [1113, 96] width 120 height 15
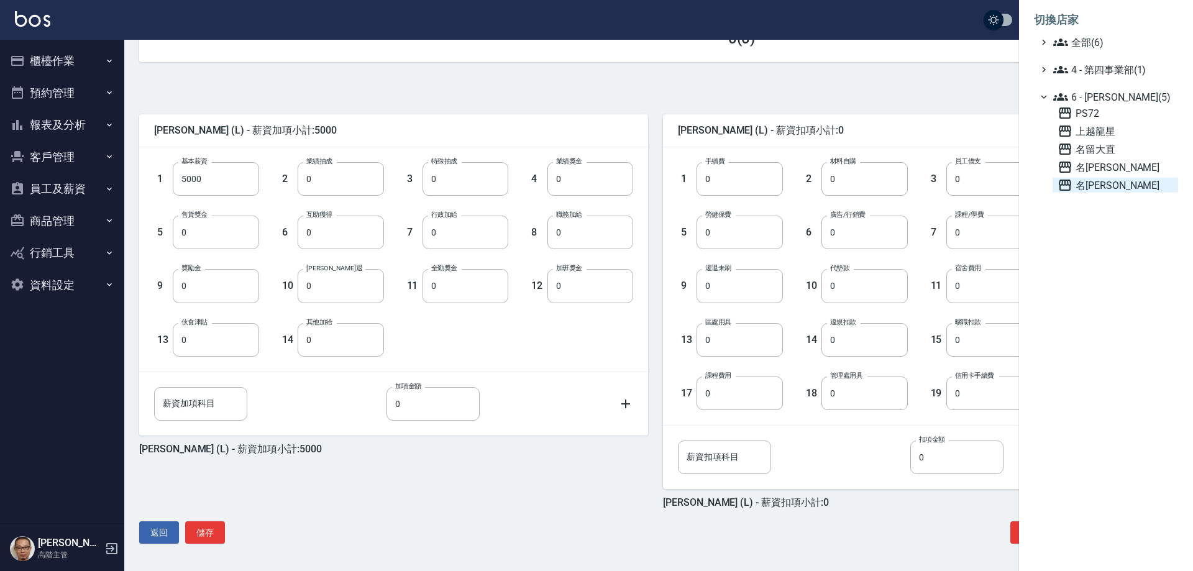
click at [1098, 188] on span "名[PERSON_NAME]" at bounding box center [1115, 185] width 116 height 15
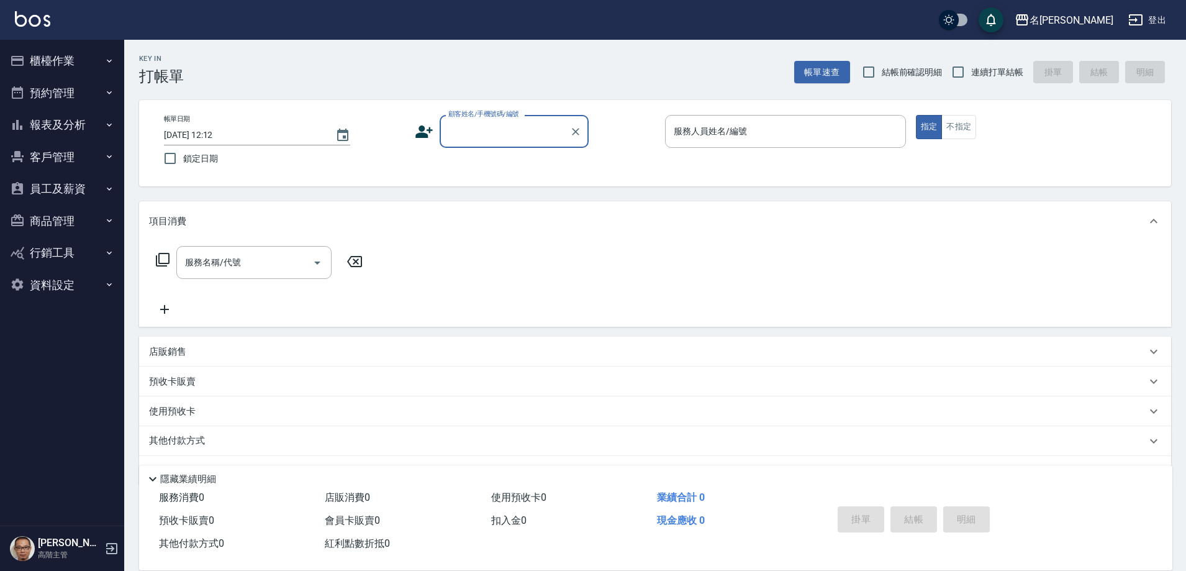
click at [92, 188] on button "員工及薪資" at bounding box center [62, 189] width 114 height 32
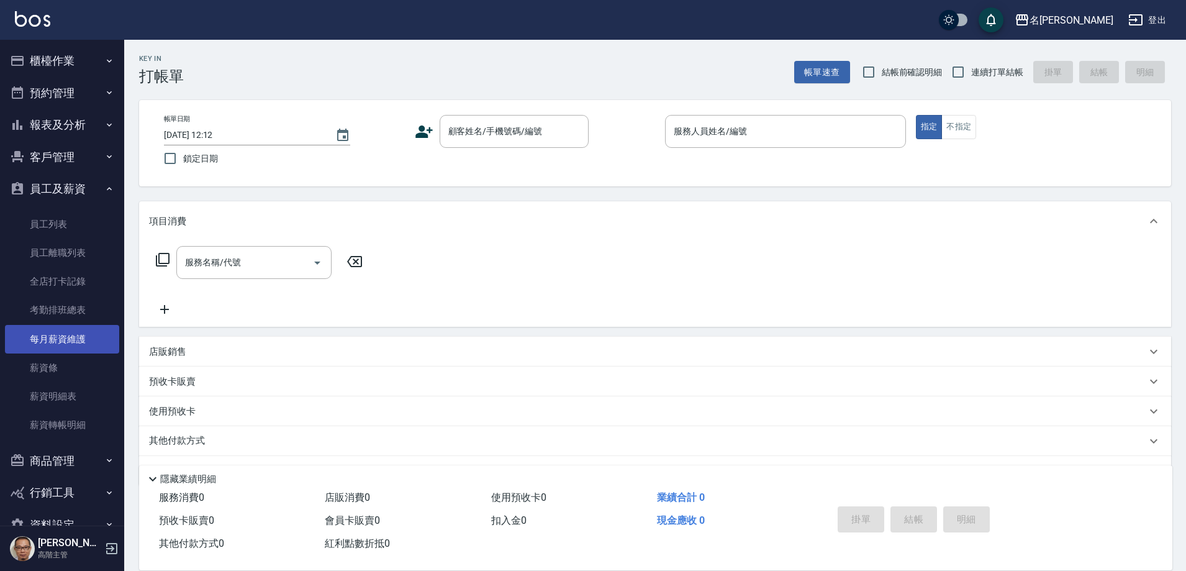
click at [80, 337] on link "每月薪資維護" at bounding box center [62, 339] width 114 height 29
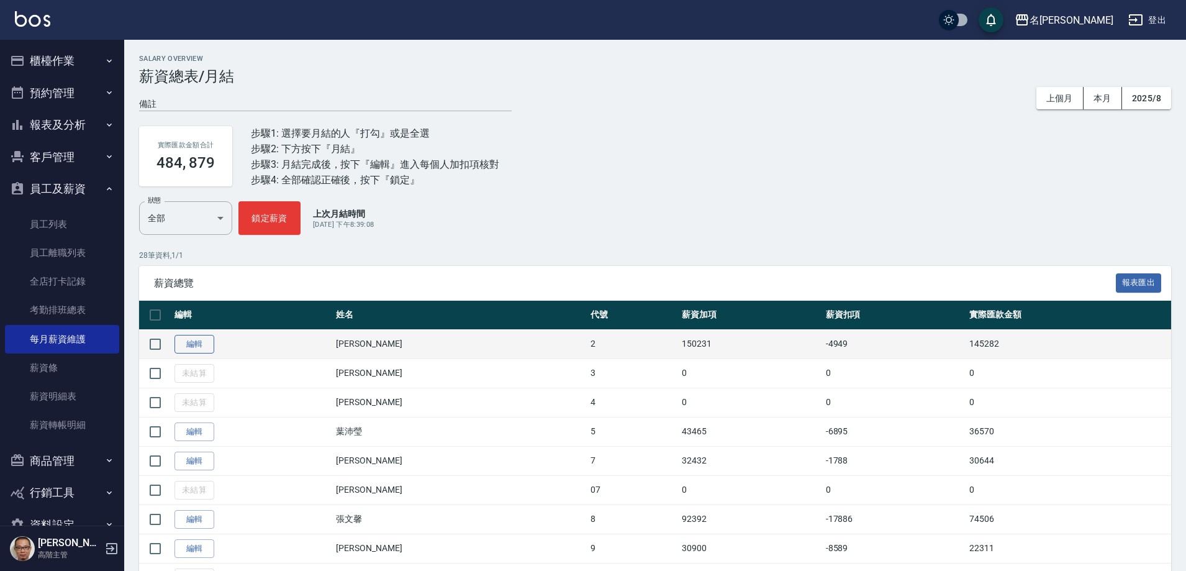
click at [198, 347] on link "編輯" at bounding box center [195, 344] width 40 height 19
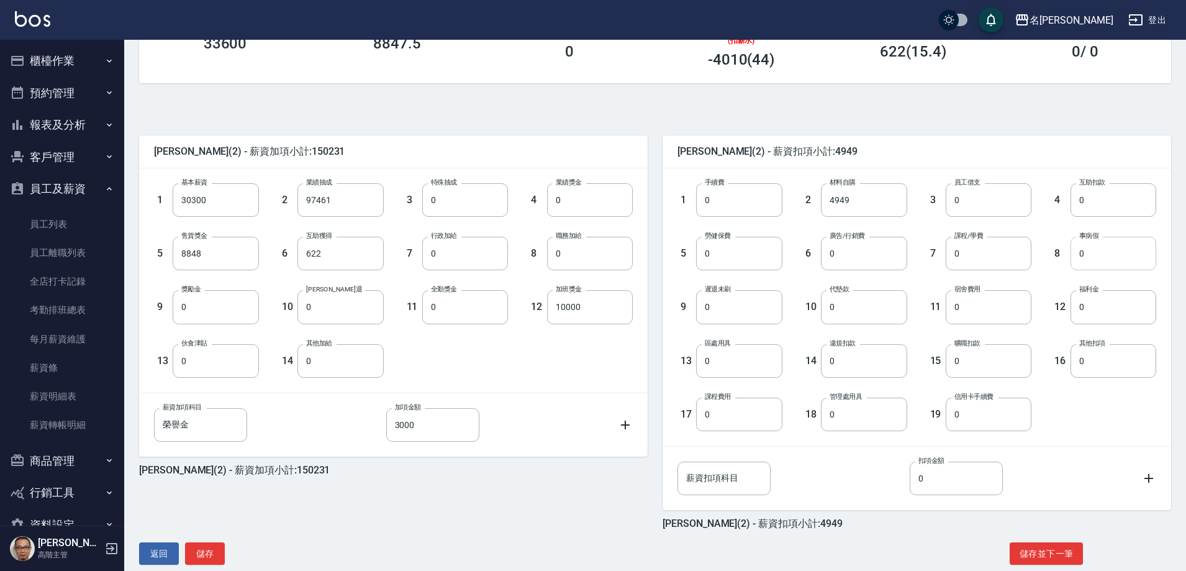
scroll to position [236, 0]
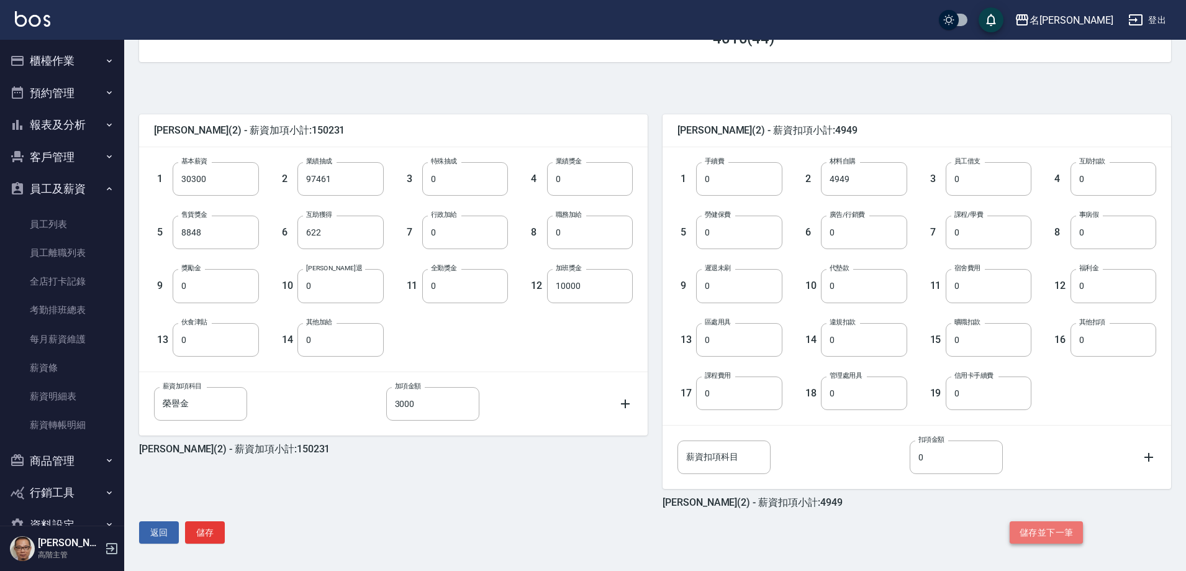
click at [1035, 529] on button "儲存並下一筆" at bounding box center [1046, 532] width 73 height 23
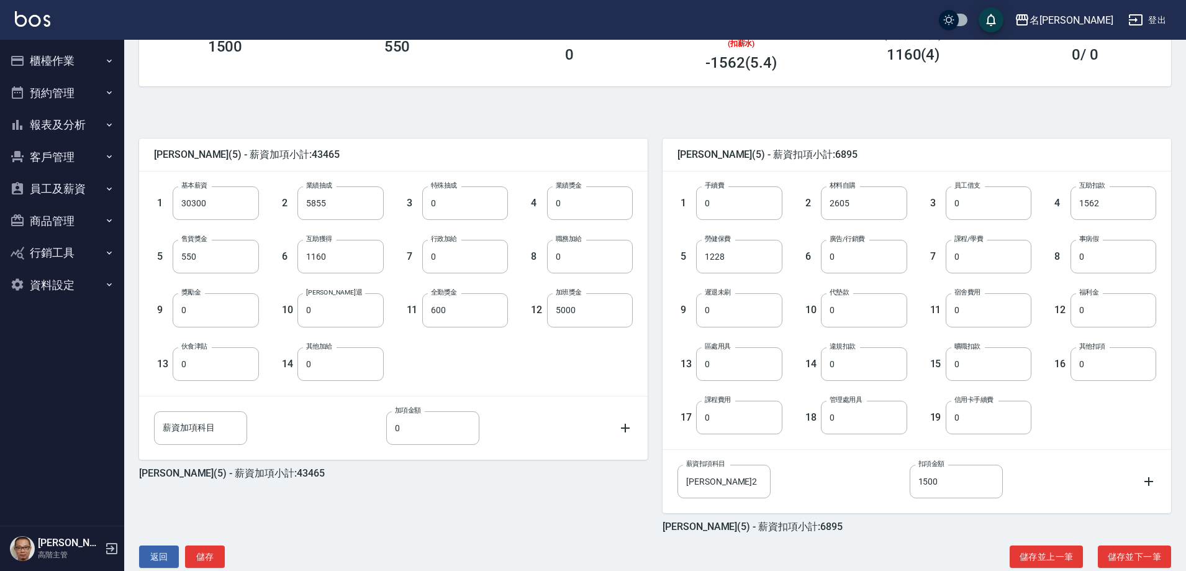
scroll to position [236, 0]
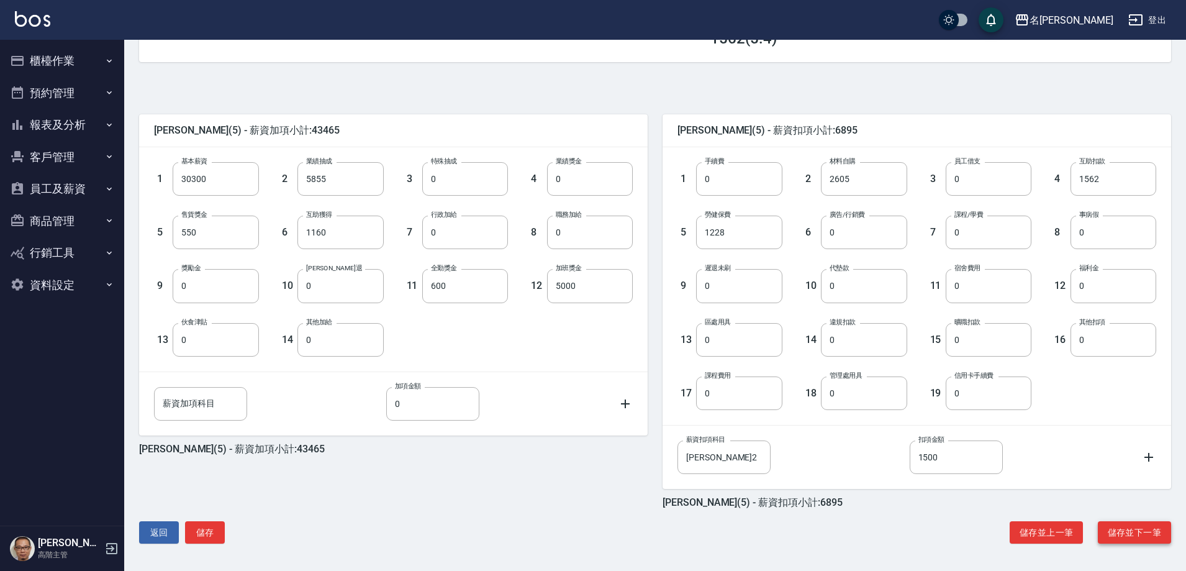
click at [1122, 532] on button "儲存並下一筆" at bounding box center [1134, 532] width 73 height 23
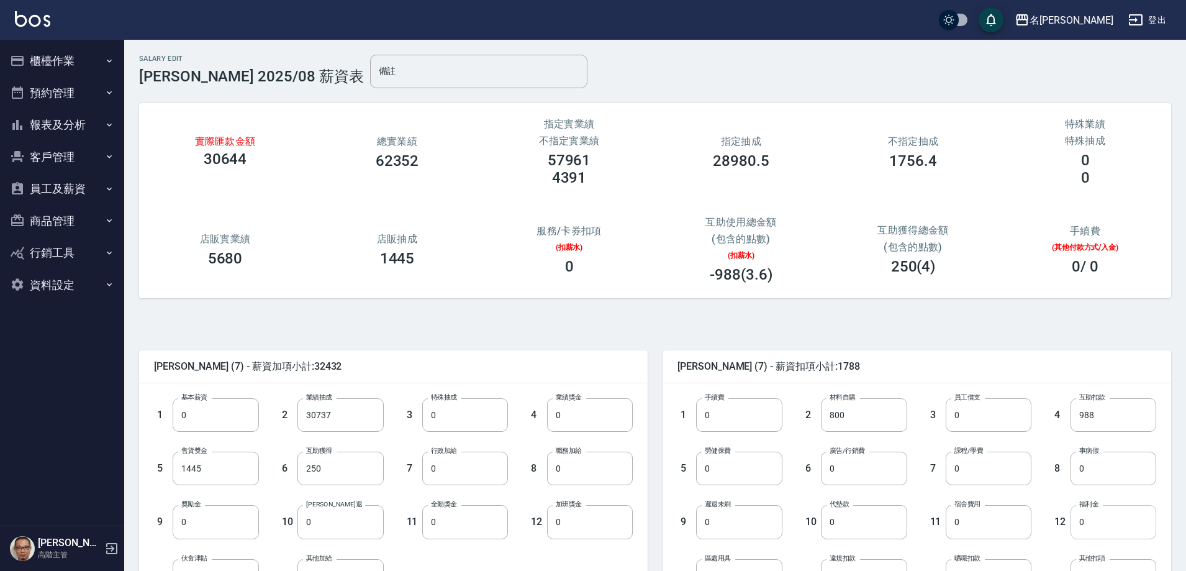
scroll to position [236, 0]
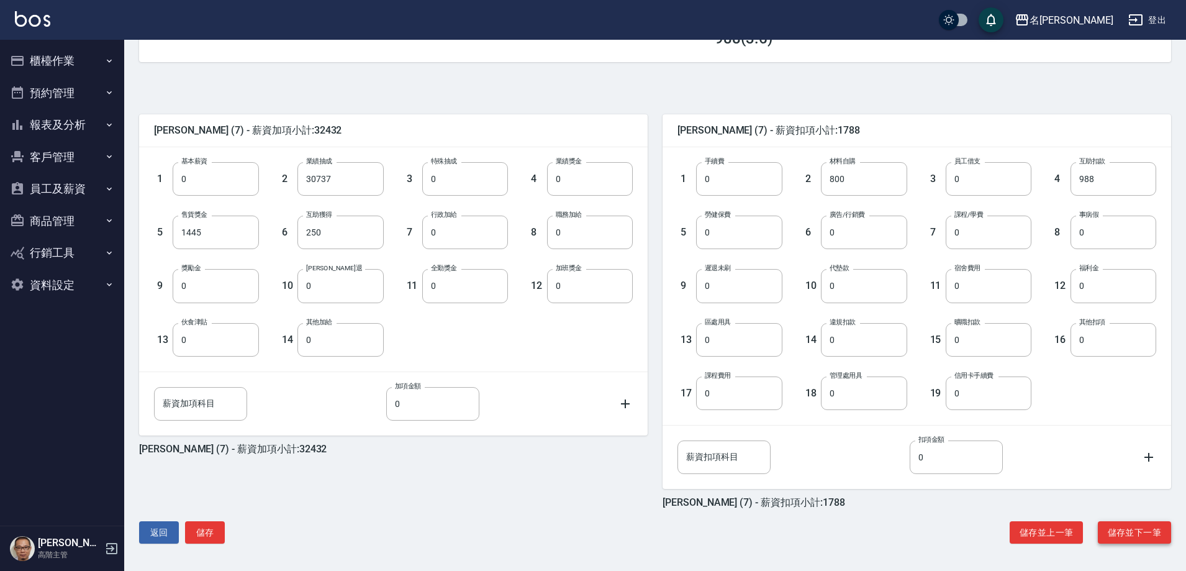
click at [1112, 533] on button "儲存並下一筆" at bounding box center [1134, 532] width 73 height 23
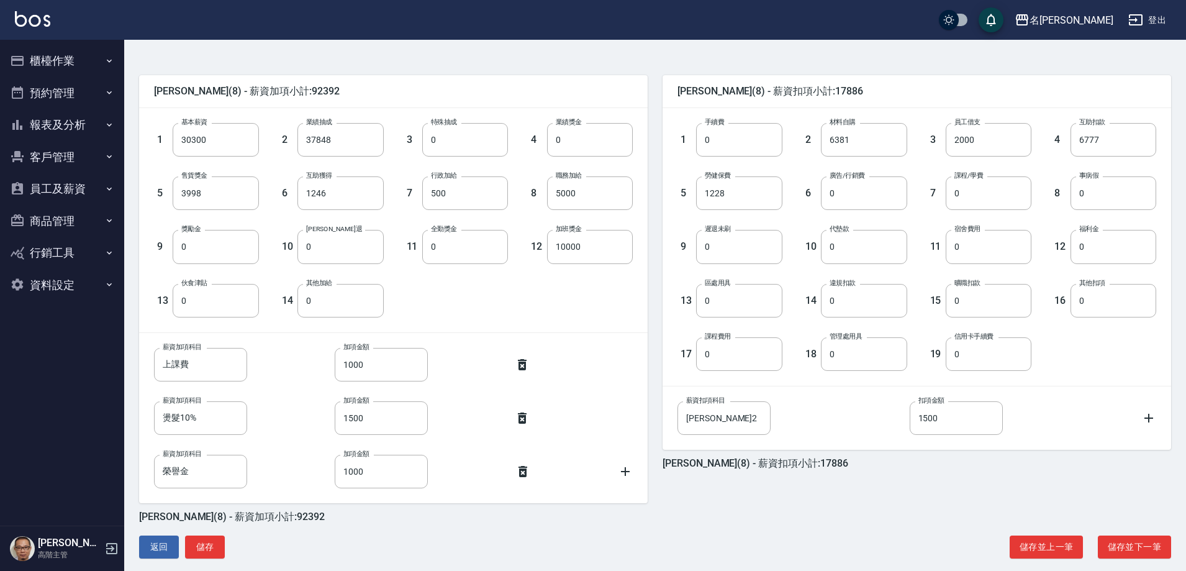
scroll to position [290, 0]
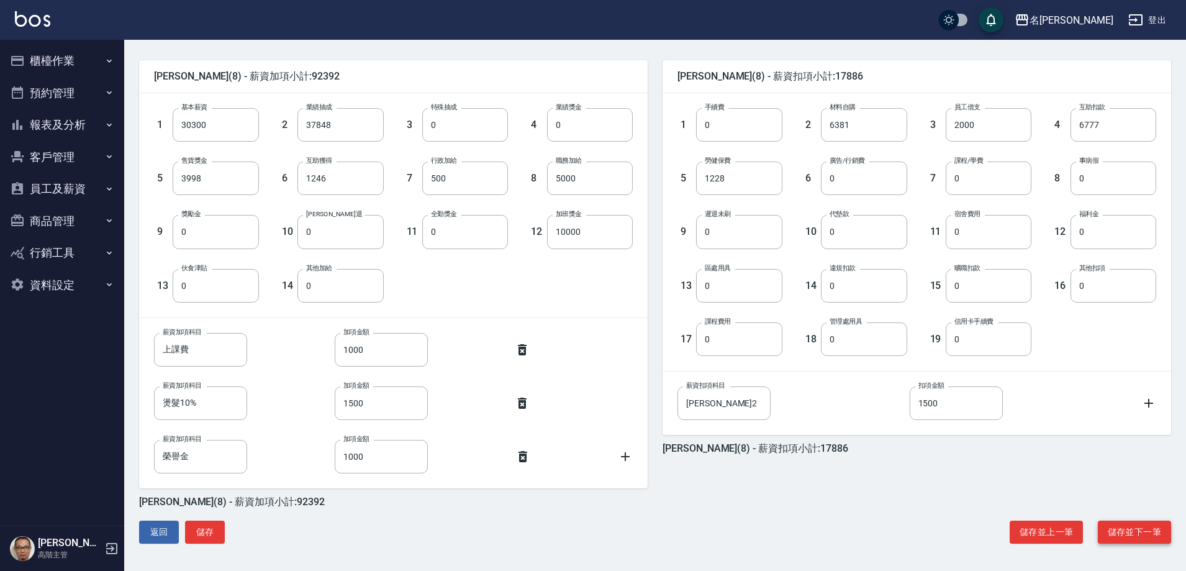
click at [1123, 534] on button "儲存並下一筆" at bounding box center [1134, 532] width 73 height 23
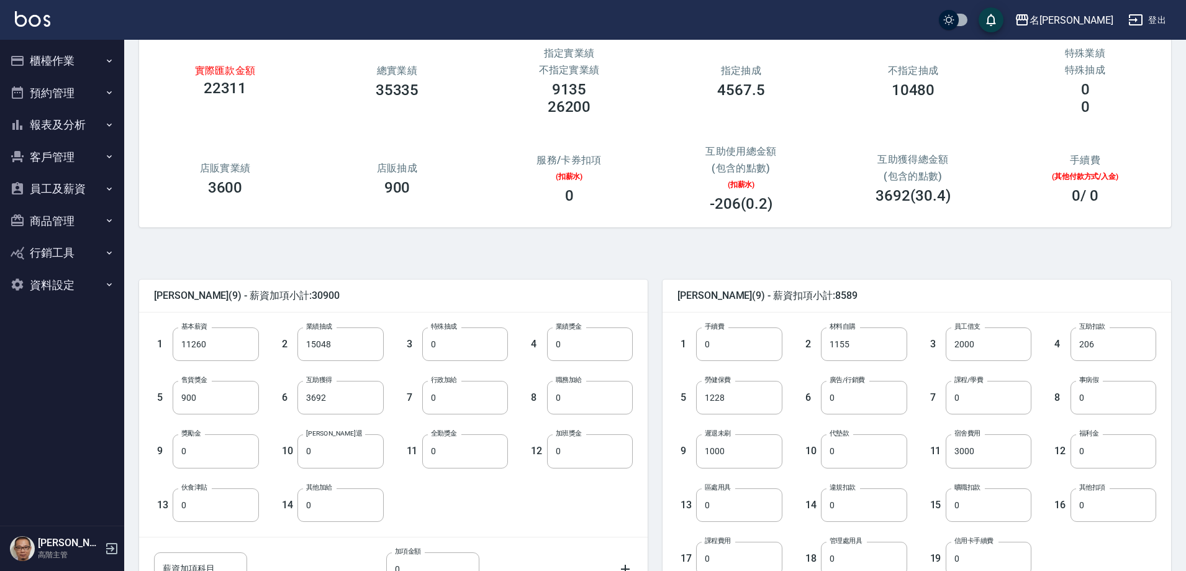
scroll to position [236, 0]
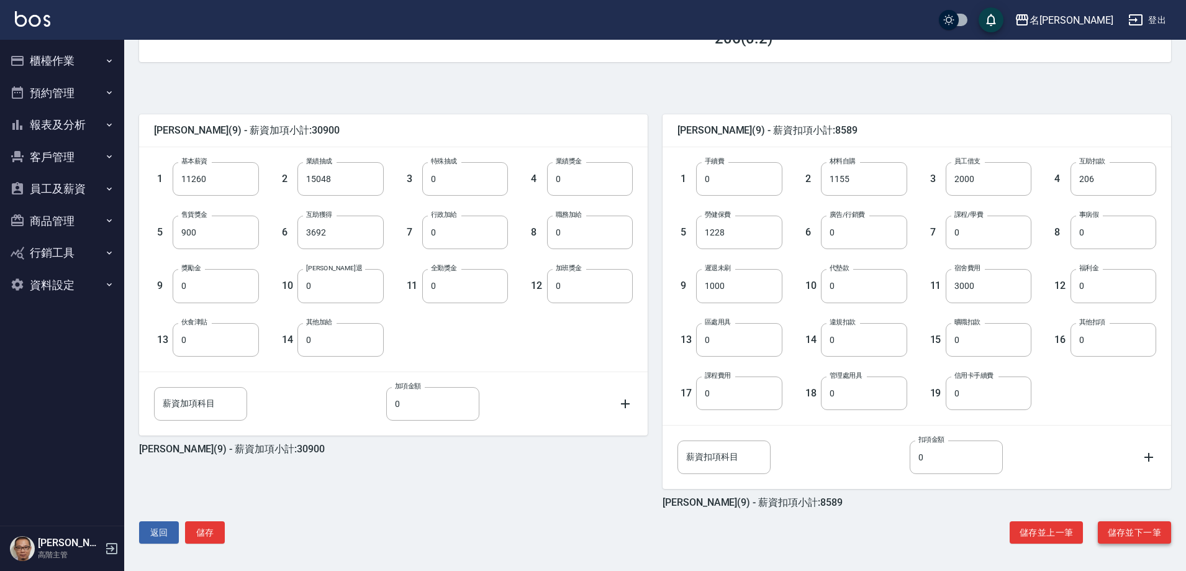
click at [1114, 531] on button "儲存並下一筆" at bounding box center [1134, 532] width 73 height 23
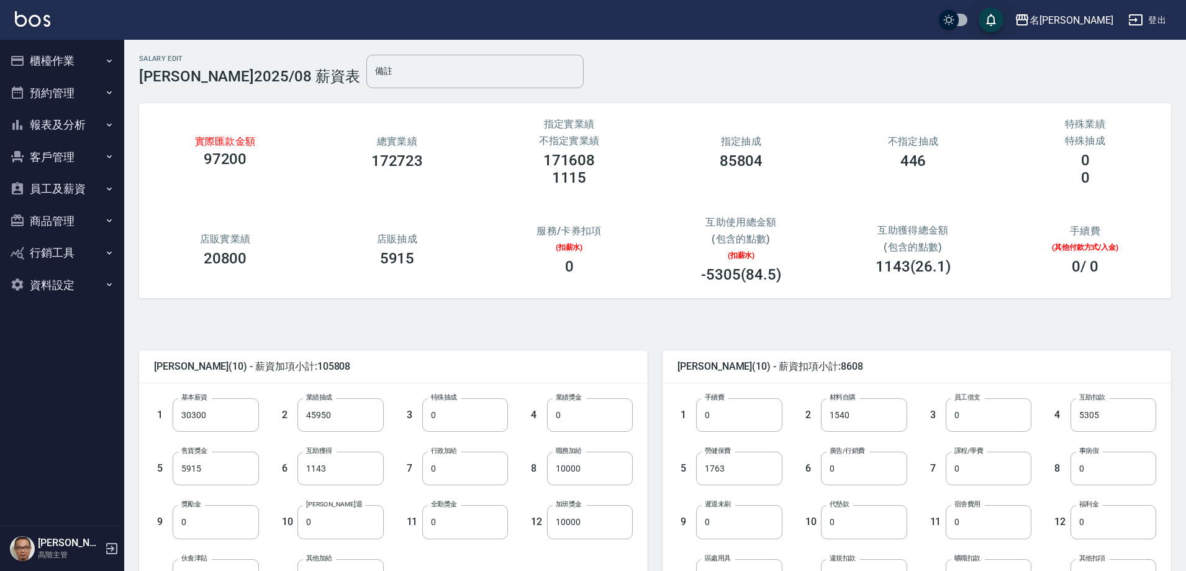
scroll to position [236, 0]
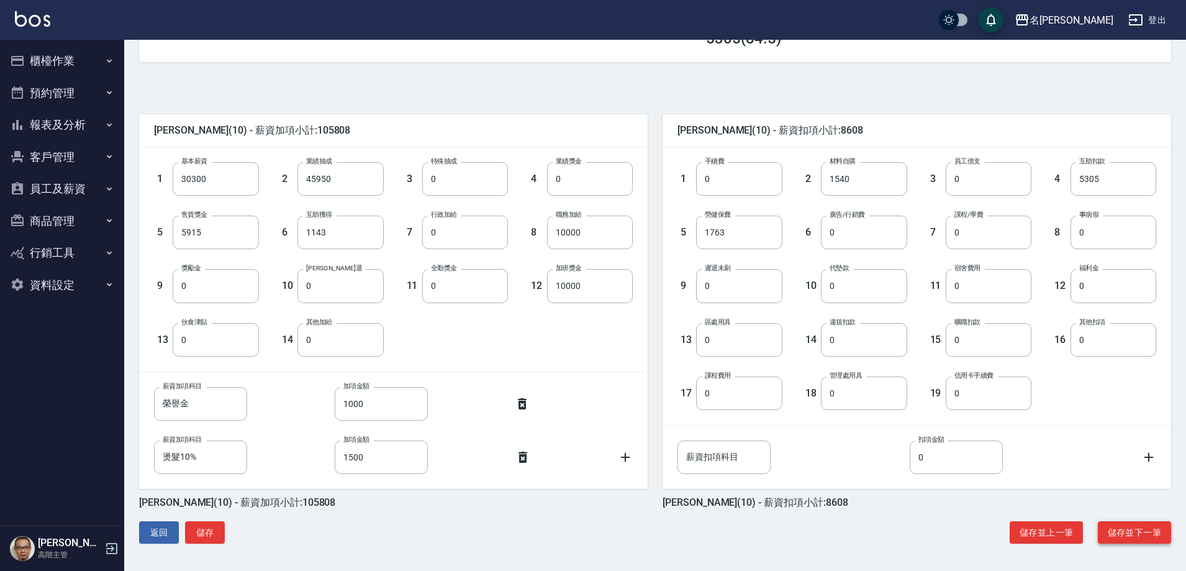
click at [1120, 532] on button "儲存並下一筆" at bounding box center [1134, 532] width 73 height 23
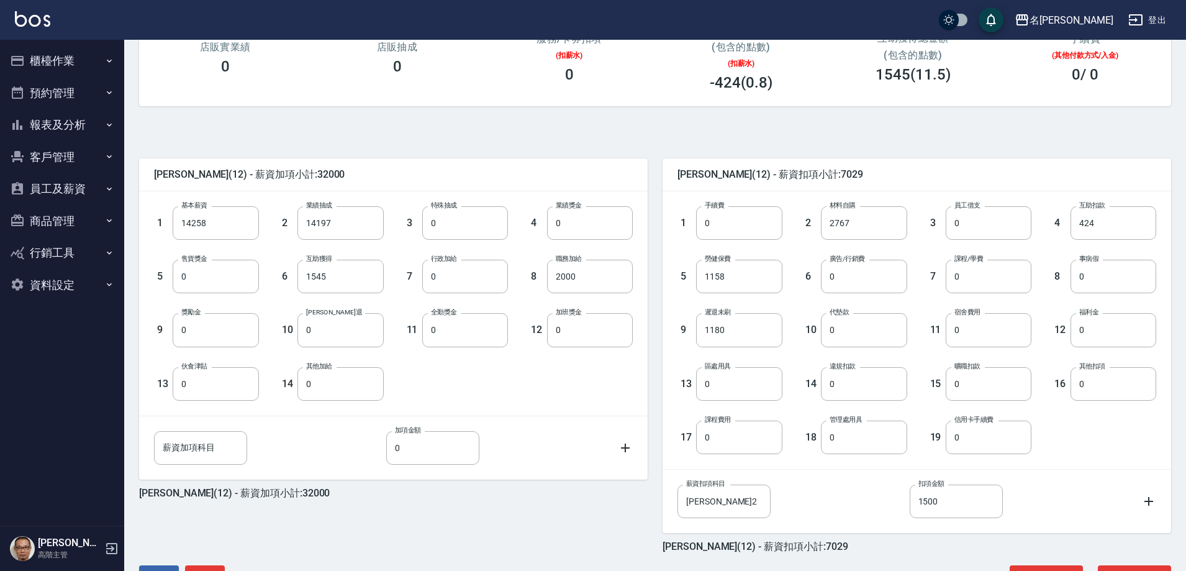
scroll to position [236, 0]
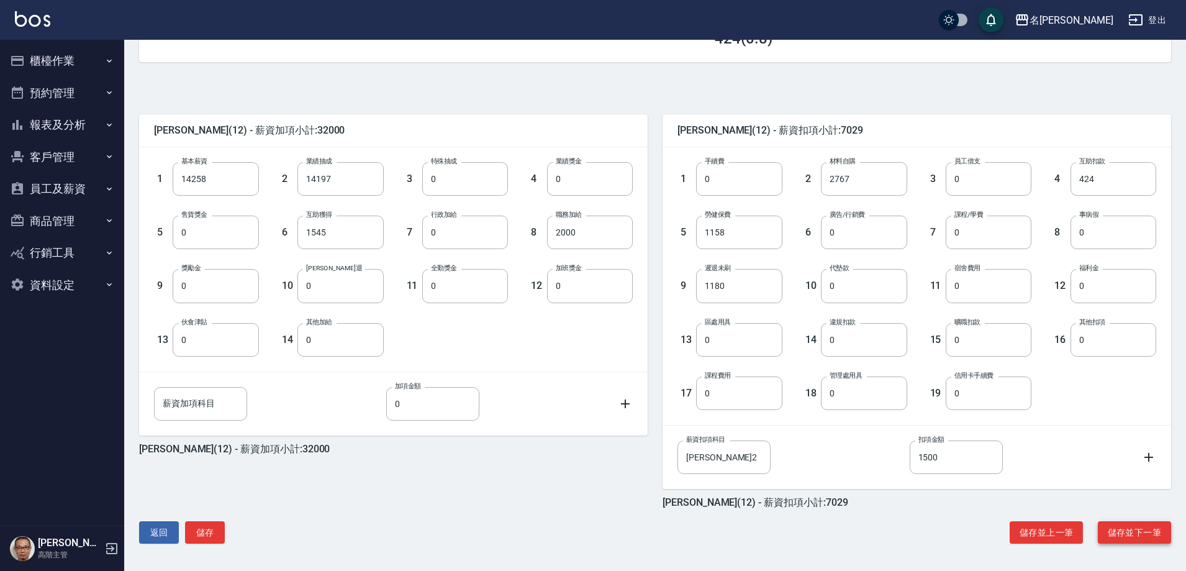
click at [1126, 536] on button "儲存並下一筆" at bounding box center [1134, 532] width 73 height 23
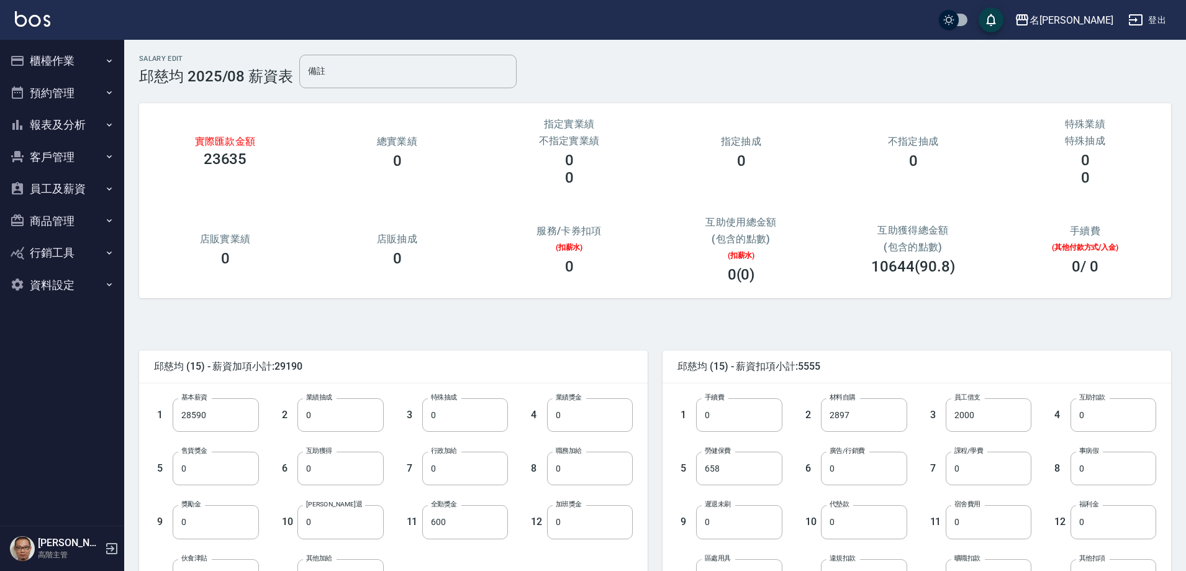
scroll to position [236, 0]
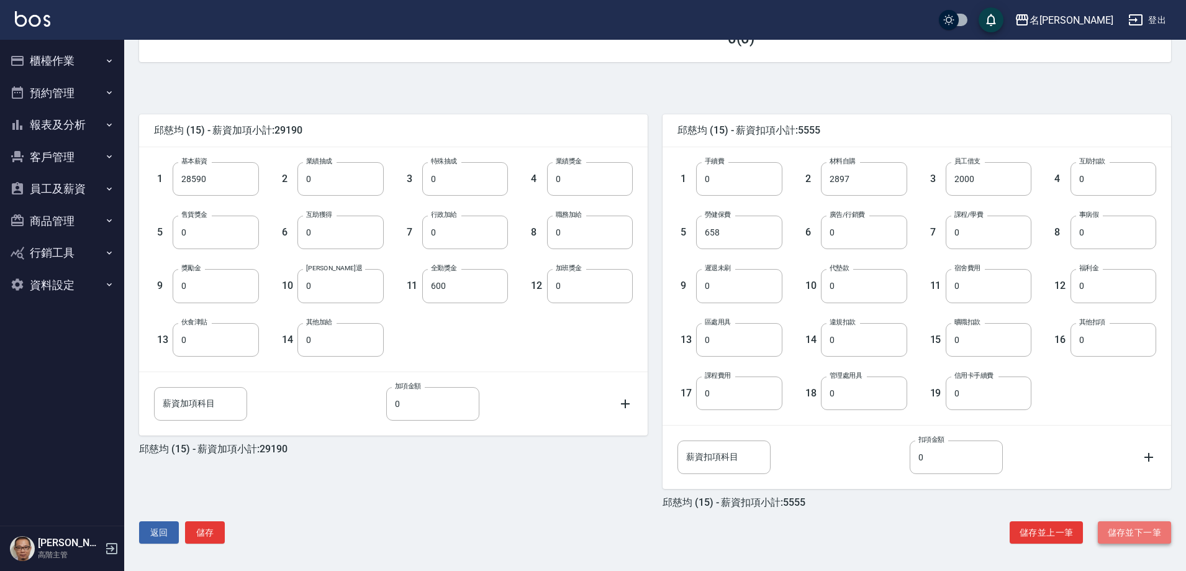
click at [1132, 538] on button "儲存並下一筆" at bounding box center [1134, 532] width 73 height 23
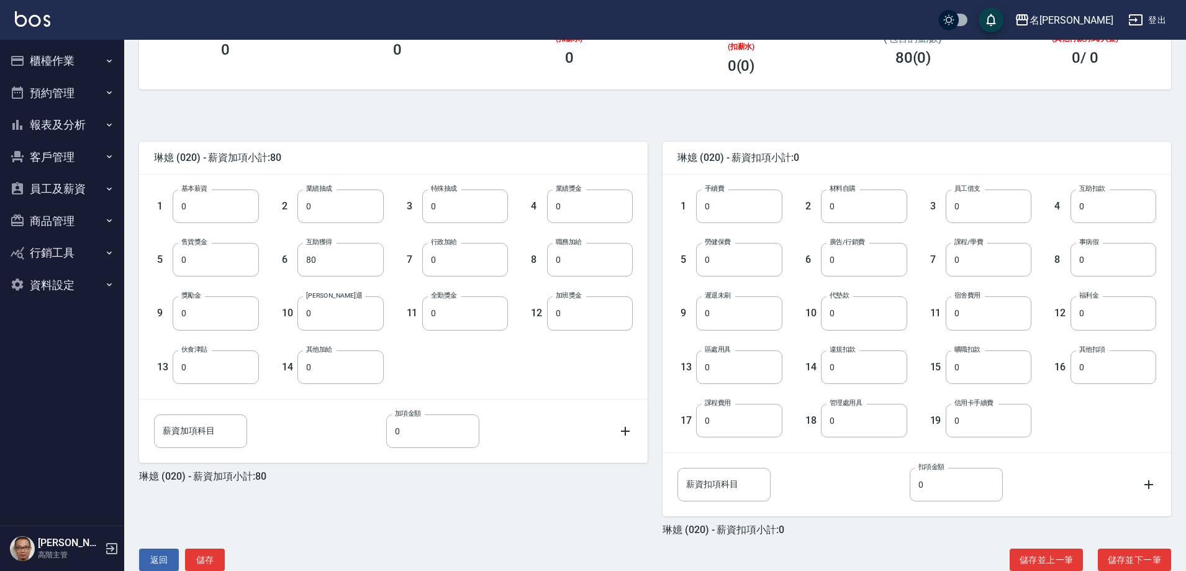
scroll to position [236, 0]
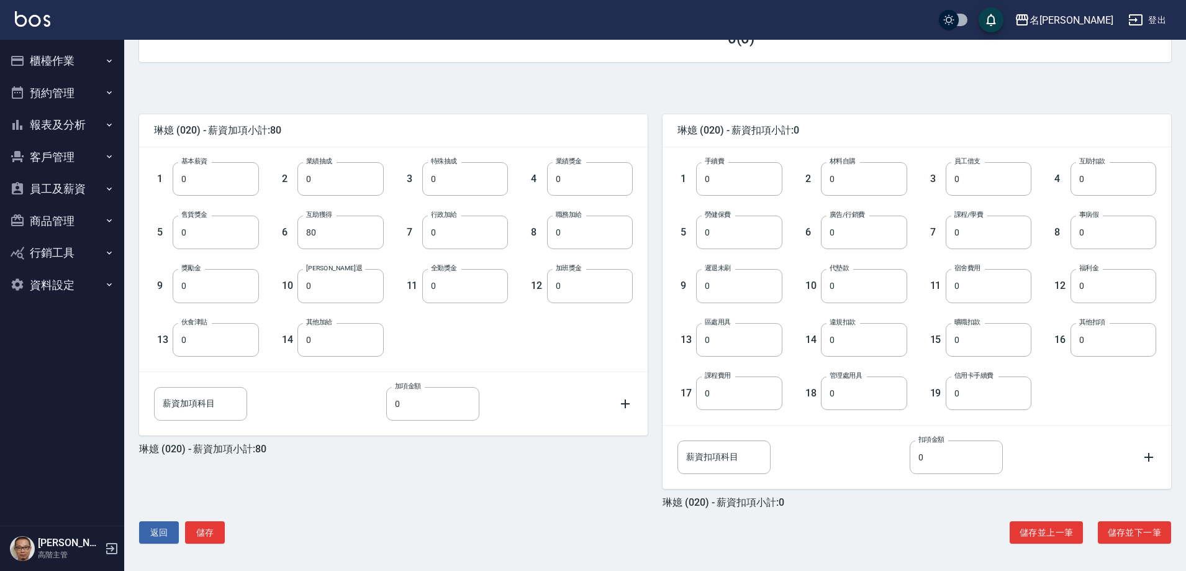
click at [1132, 538] on button "儲存並下一筆" at bounding box center [1134, 532] width 73 height 23
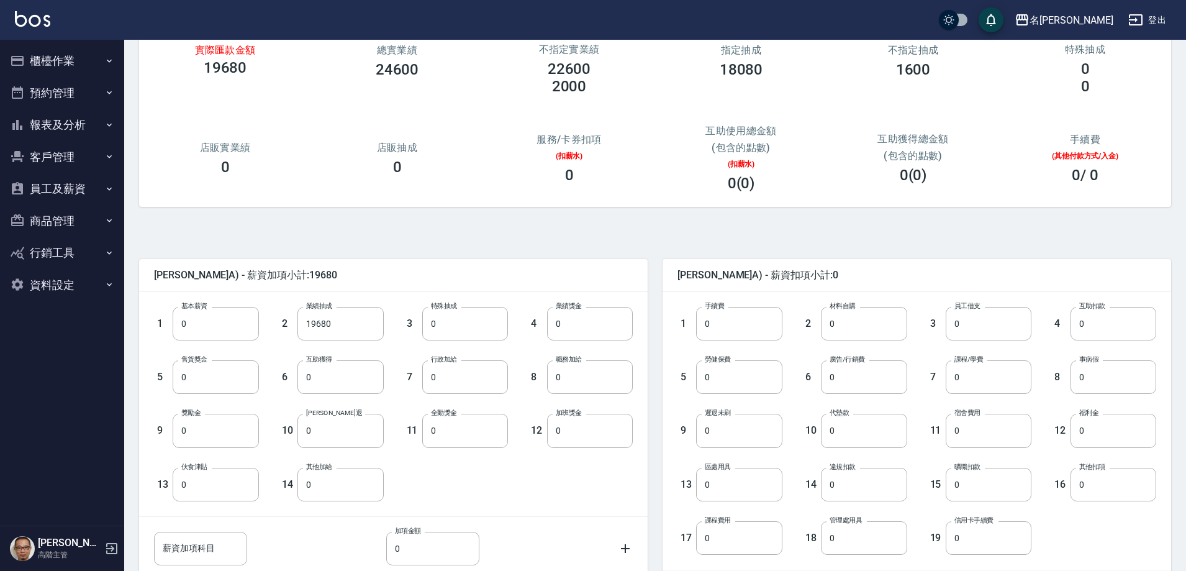
scroll to position [236, 0]
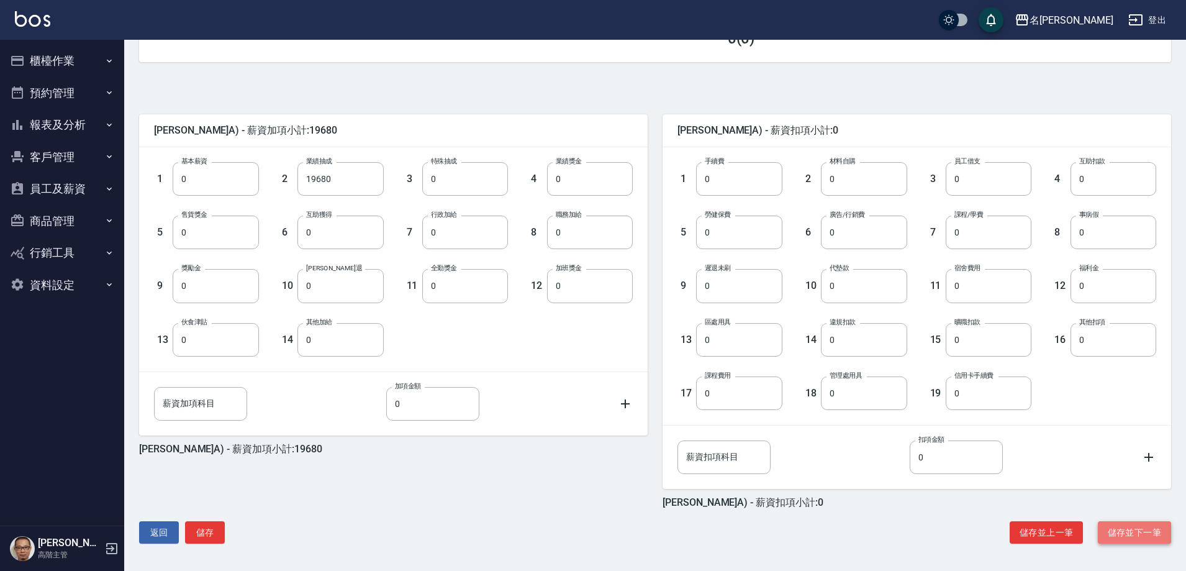
click at [1129, 533] on button "儲存並下一筆" at bounding box center [1134, 532] width 73 height 23
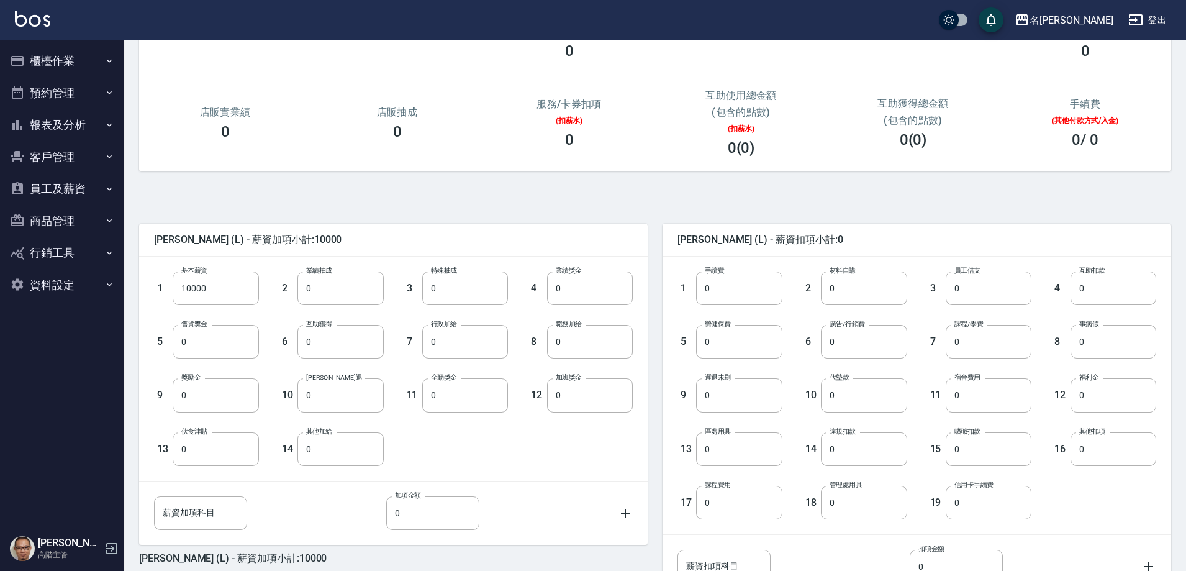
scroll to position [236, 0]
